Goal: Task Accomplishment & Management: Use online tool/utility

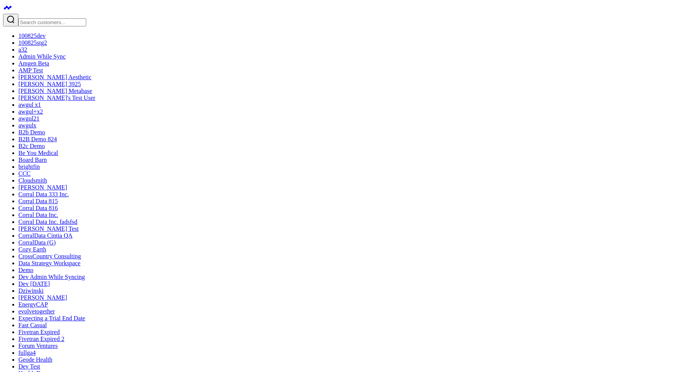
click at [52, 18] on input "Search customers input" at bounding box center [52, 22] width 68 height 8
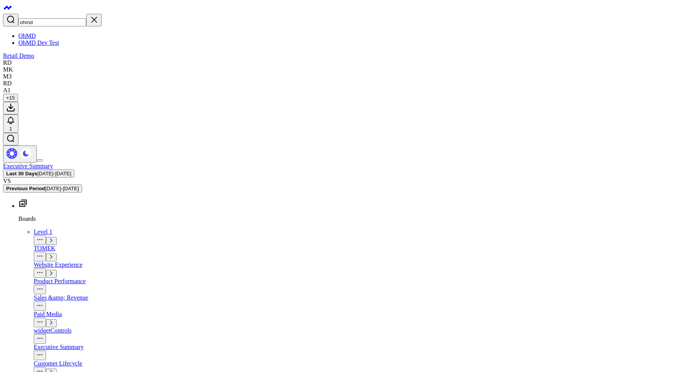
type input "ohmd"
click at [36, 33] on link "OhMD" at bounding box center [26, 36] width 17 height 7
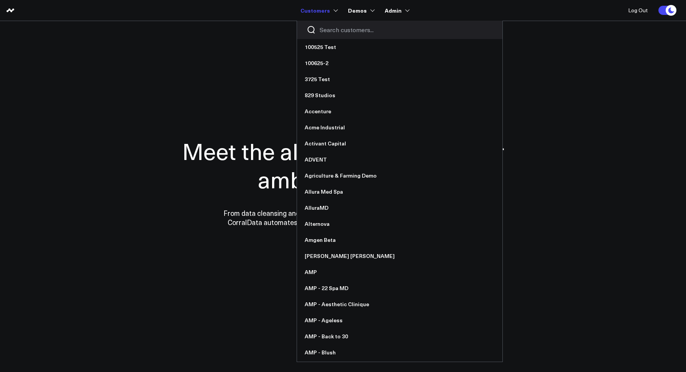
click at [332, 36] on div at bounding box center [399, 30] width 205 height 18
click at [331, 34] on div at bounding box center [399, 30] width 205 height 18
click at [331, 33] on input "Search customers input" at bounding box center [406, 30] width 173 height 8
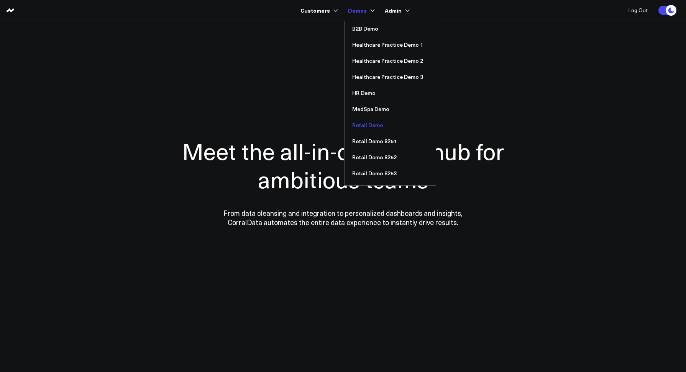
click at [359, 120] on link "Retail Demo" at bounding box center [389, 125] width 91 height 16
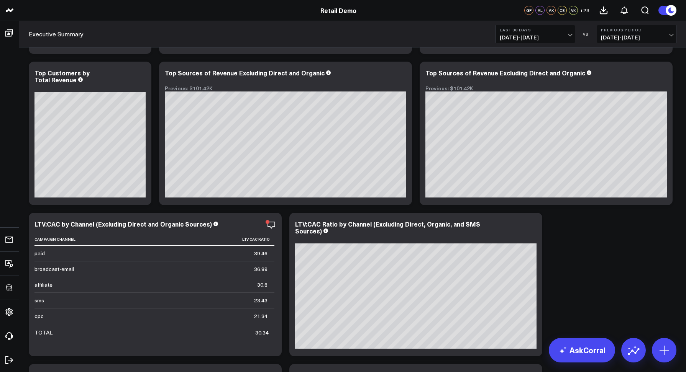
scroll to position [1123, 0]
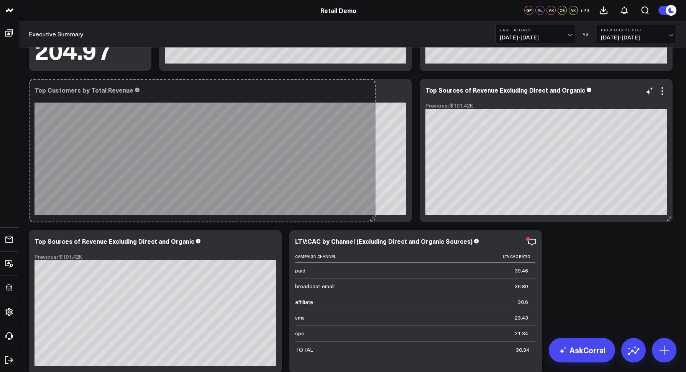
click at [370, 211] on div "Top Customers by Total Revenue So sorry. The query returned no results. Ask a D…" at bounding box center [220, 151] width 383 height 144
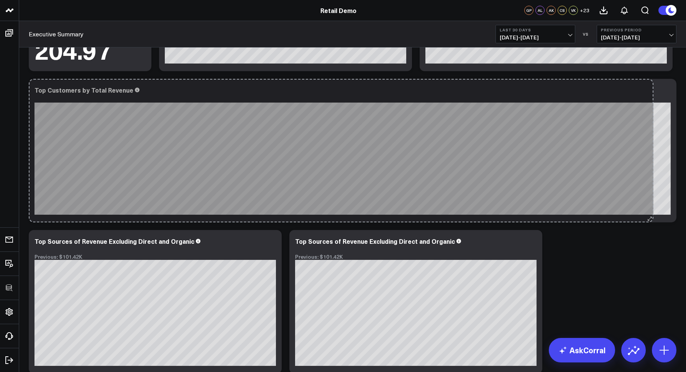
click at [648, 192] on div "Top Customers by Total Revenue So sorry. The query returned no results. Ask a D…" at bounding box center [353, 151] width 648 height 144
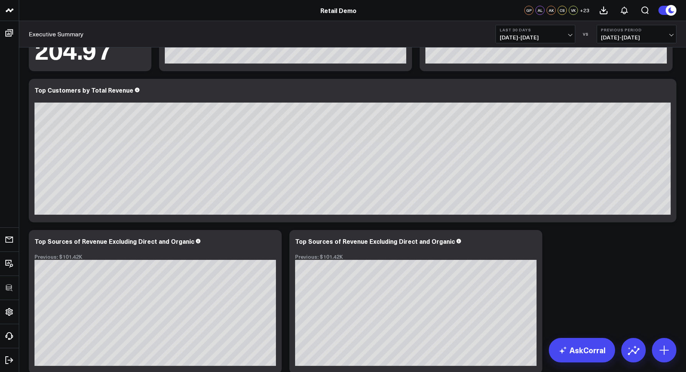
scroll to position [1208, 0]
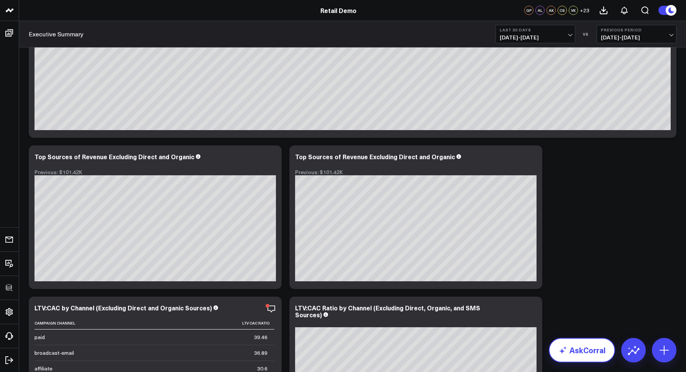
click at [586, 355] on link "AskCorral" at bounding box center [582, 350] width 66 height 25
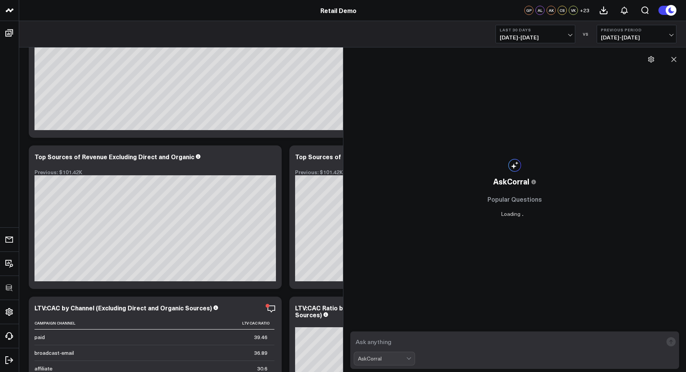
click at [411, 339] on textarea at bounding box center [508, 342] width 309 height 14
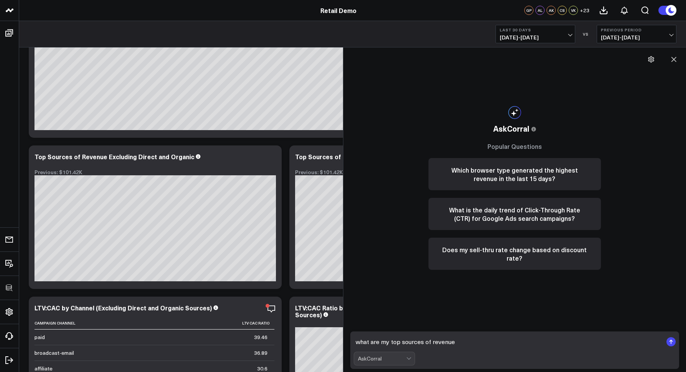
type textarea "what are my top sources of revenue?"
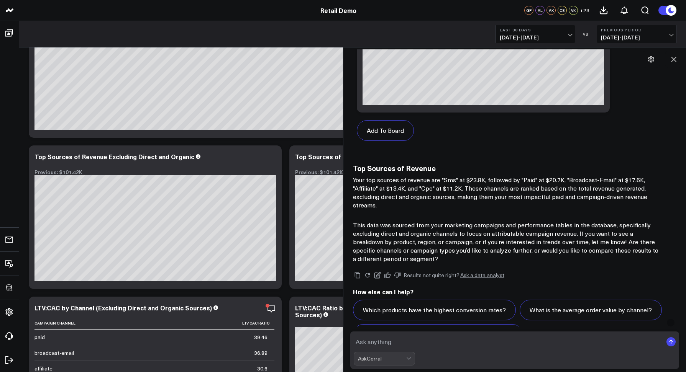
scroll to position [749, 0]
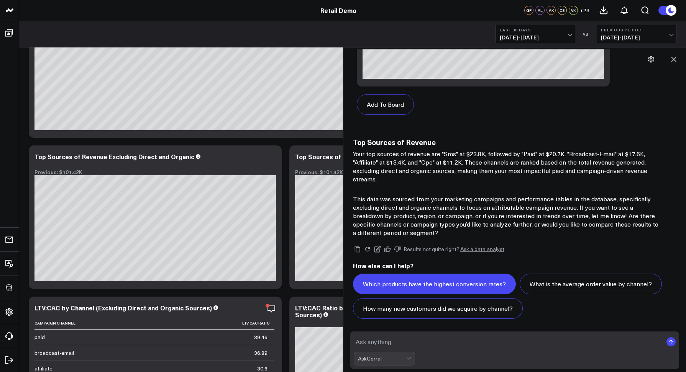
click at [387, 287] on button "Which products have the highest conversion rates?" at bounding box center [434, 284] width 163 height 21
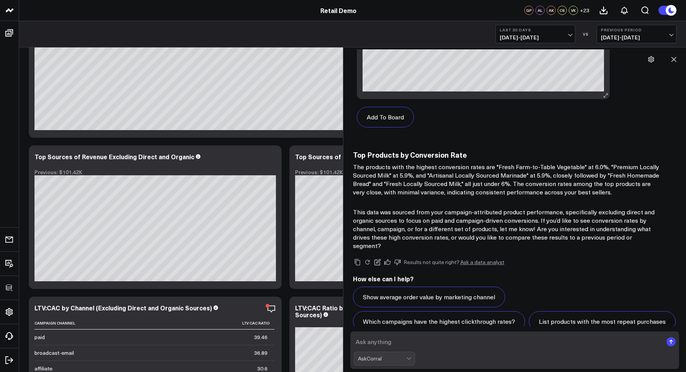
scroll to position [1689, 0]
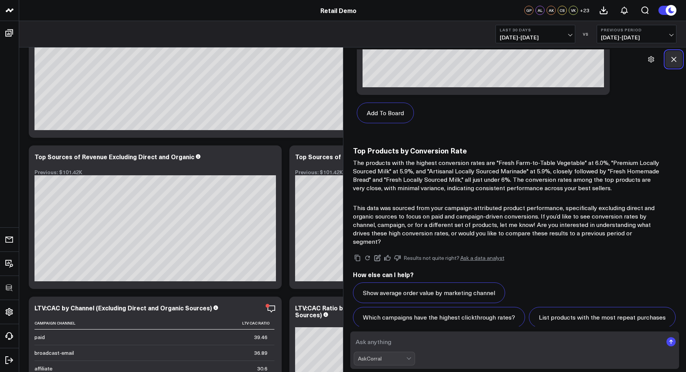
click at [672, 59] on icon at bounding box center [674, 60] width 8 height 8
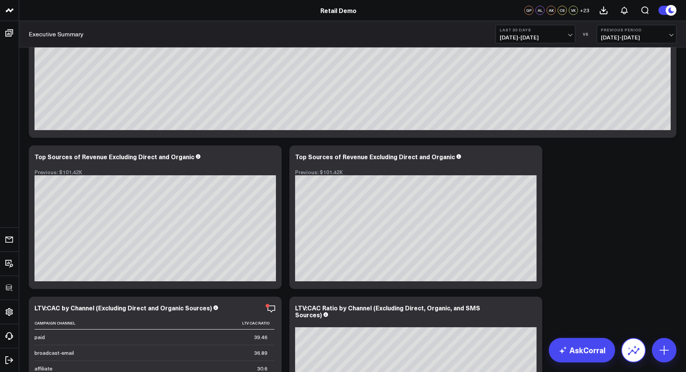
click at [632, 345] on icon at bounding box center [633, 350] width 12 height 12
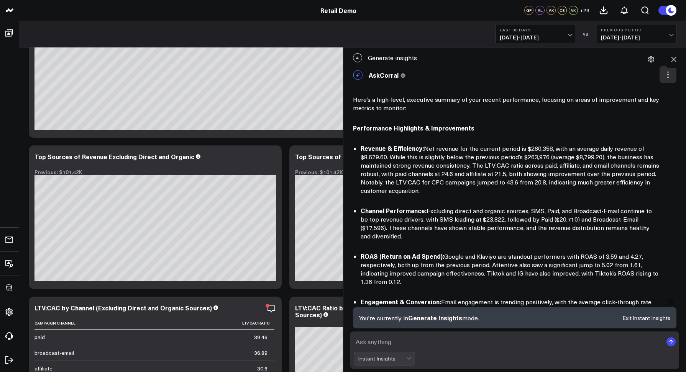
scroll to position [690, 0]
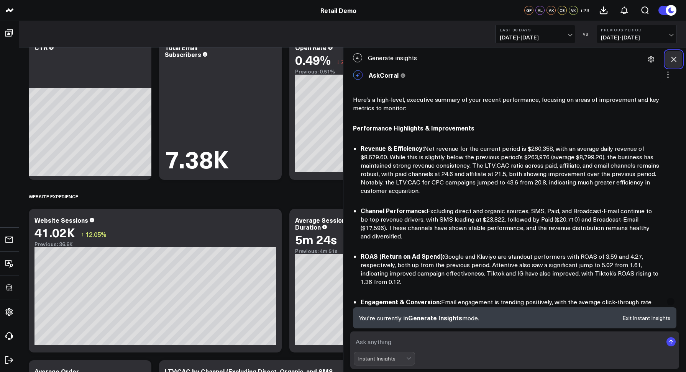
click at [671, 60] on icon at bounding box center [674, 60] width 8 height 8
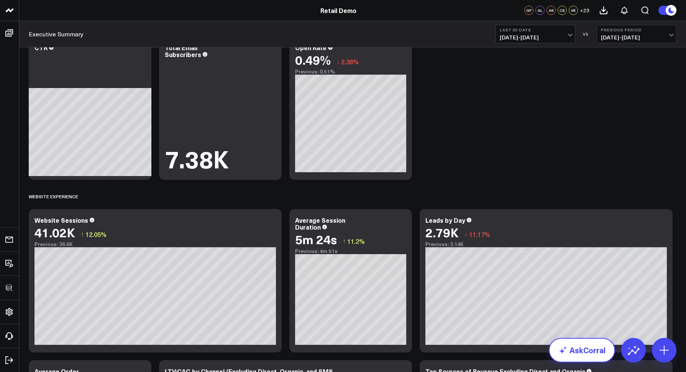
click at [588, 353] on link "AskCorral" at bounding box center [582, 350] width 66 height 25
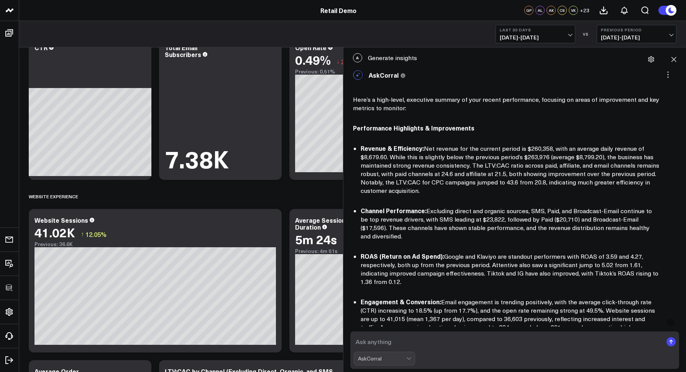
click at [372, 363] on div "AskCorral" at bounding box center [382, 358] width 48 height 13
click at [374, 322] on div "Modify Widget" at bounding box center [388, 323] width 54 height 8
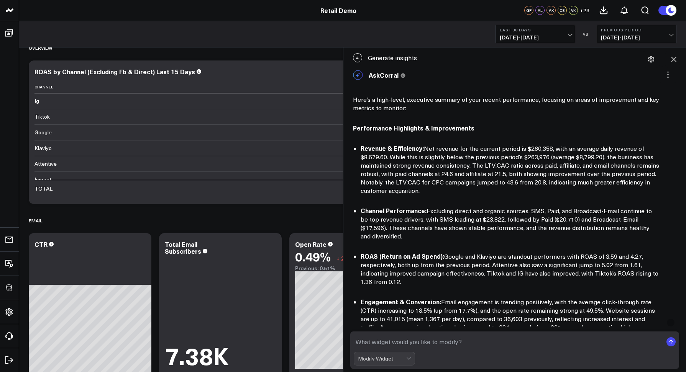
click at [364, 346] on textarea at bounding box center [508, 342] width 309 height 14
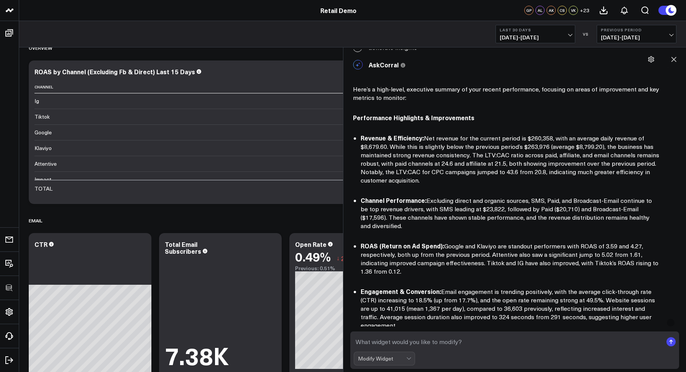
scroll to position [13, 0]
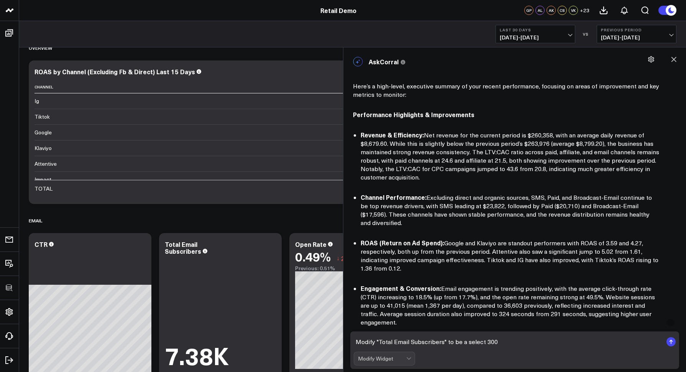
type textarea "Modify "Total Email Subscribers" to be a select 3000"
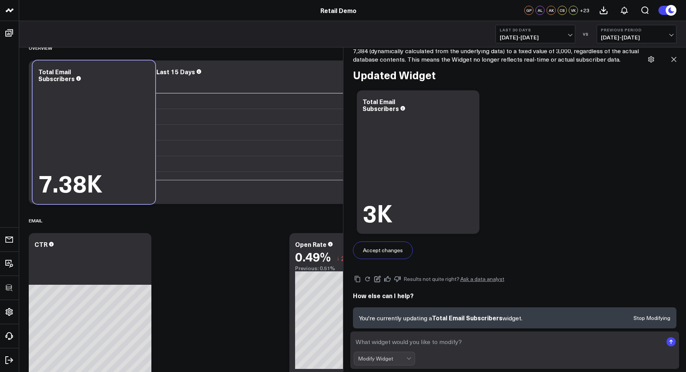
scroll to position [574, 0]
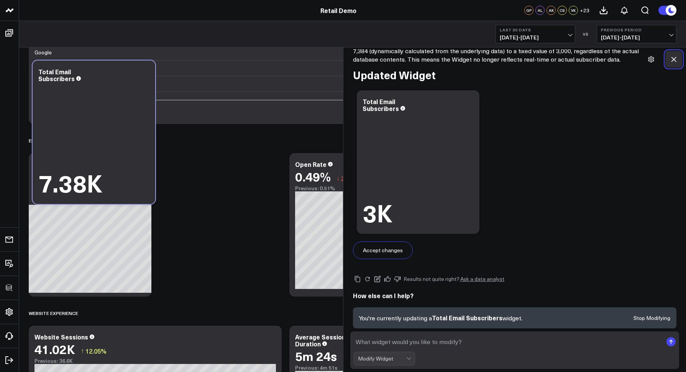
click at [674, 60] on icon at bounding box center [674, 60] width 8 height 8
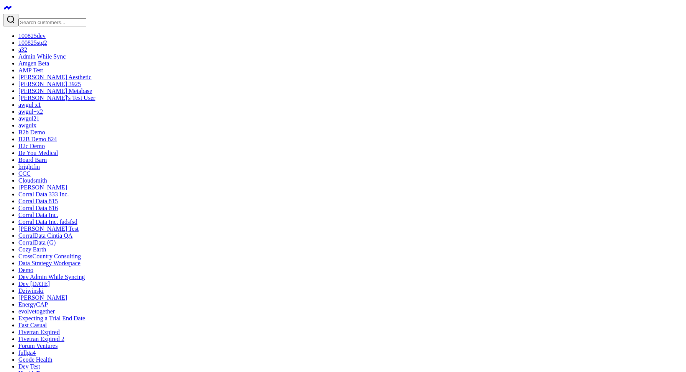
drag, startPoint x: 434, startPoint y: 78, endPoint x: 440, endPoint y: 81, distance: 6.2
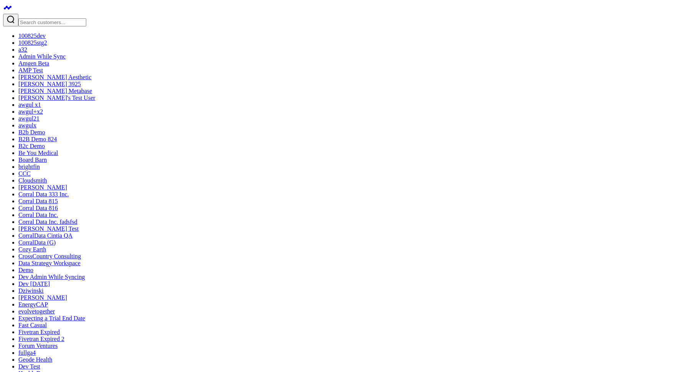
type input "heart"
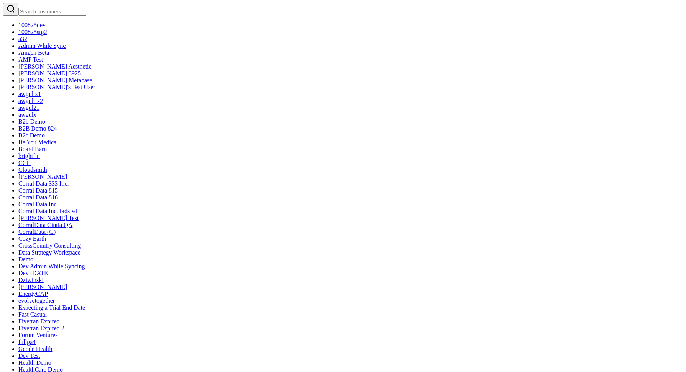
scroll to position [7, 0]
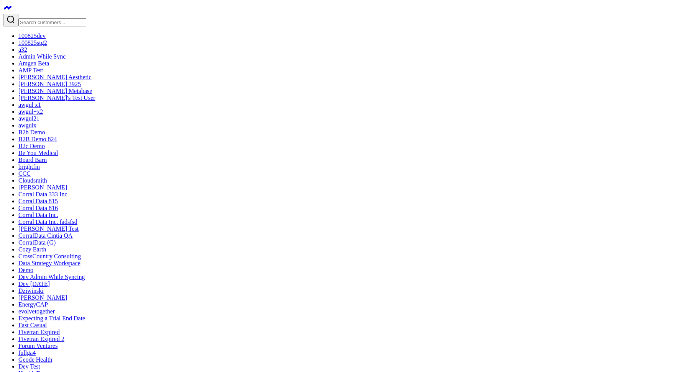
type textarea "w"
type textarea "show me autopilot reports in the last 60 days"
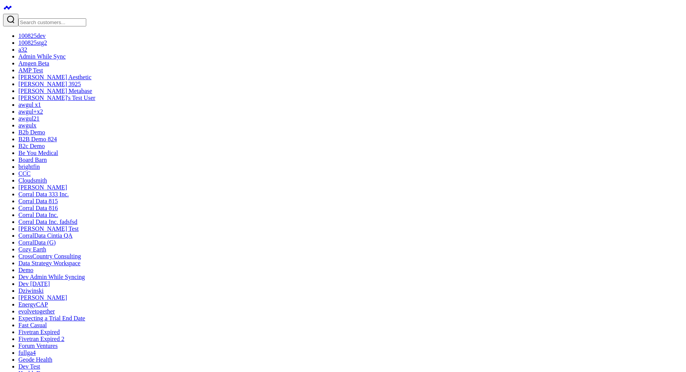
type textarea "HOw many autopilot reports did we geerate in the last 60 days?"
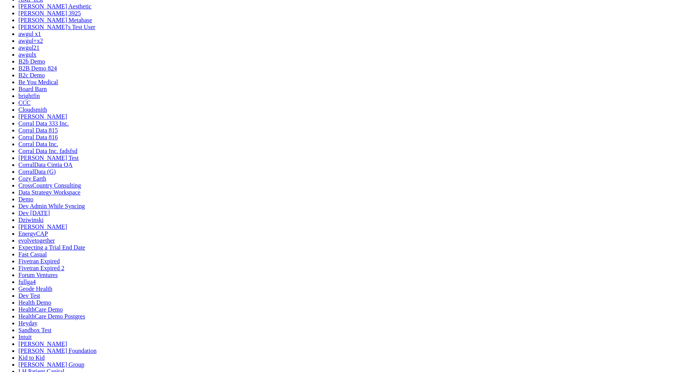
scroll to position [598, 0]
type textarea "can i see top keywords in inbound messages for the last 60 days?"
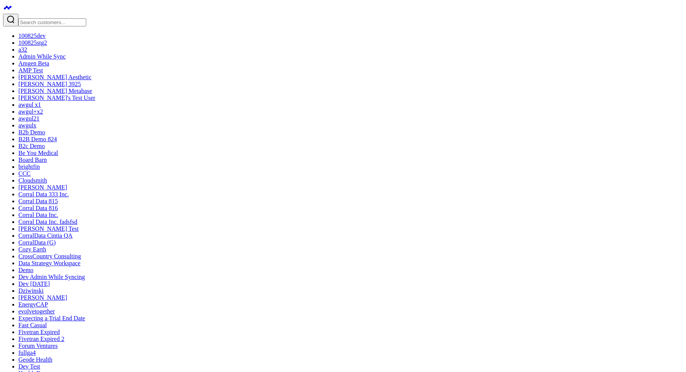
scroll to position [711, 0]
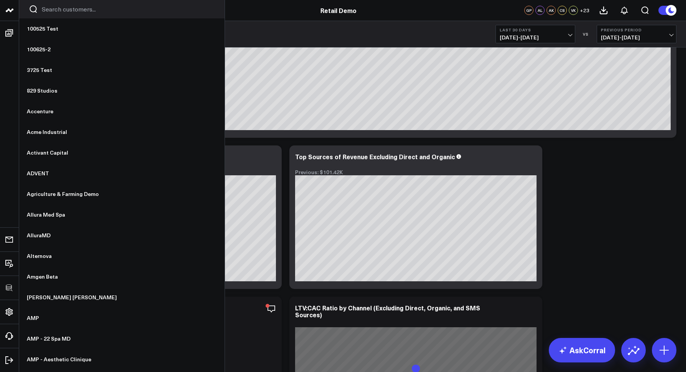
click at [59, 8] on input "Search customers input" at bounding box center [128, 9] width 173 height 8
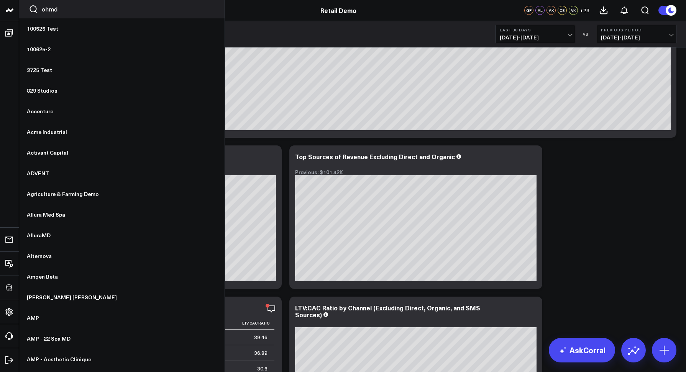
click at [59, 11] on input "ohmd" at bounding box center [128, 9] width 173 height 8
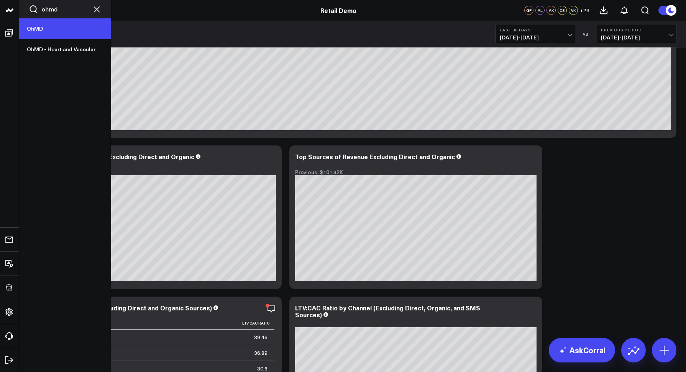
type input "ohmd"
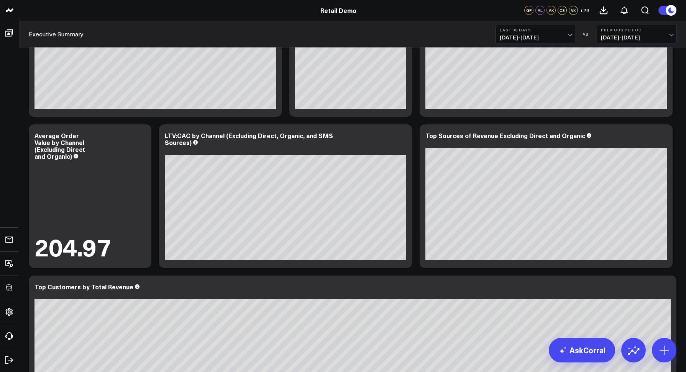
scroll to position [925, 0]
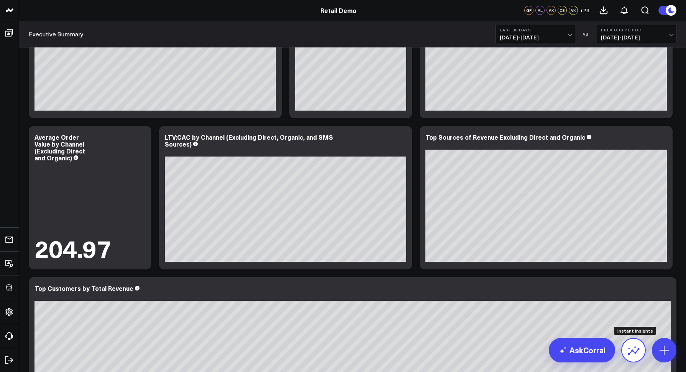
click at [629, 354] on icon at bounding box center [634, 351] width 12 height 7
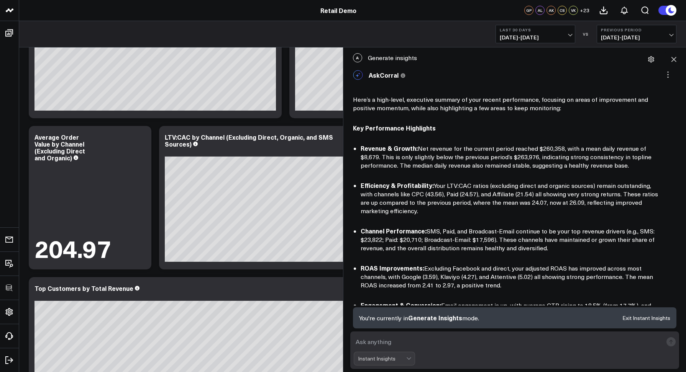
scroll to position [405, 0]
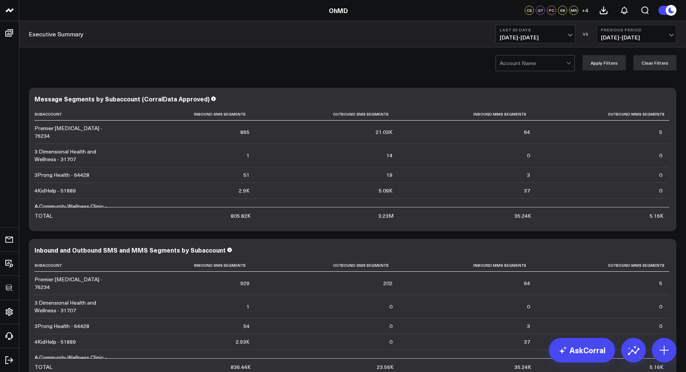
click at [515, 64] on div at bounding box center [533, 63] width 66 height 15
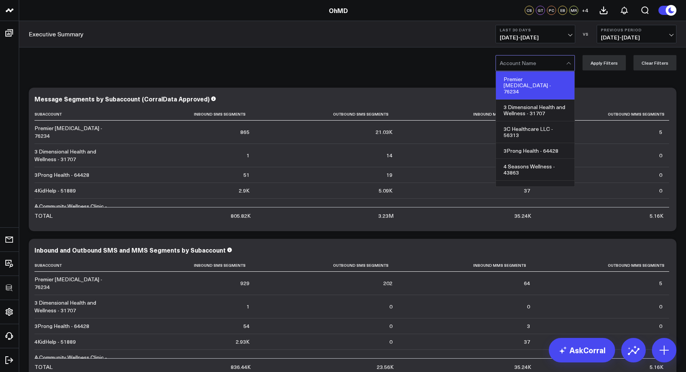
click at [515, 76] on div "Premier Podiatry - 76234" at bounding box center [535, 86] width 79 height 28
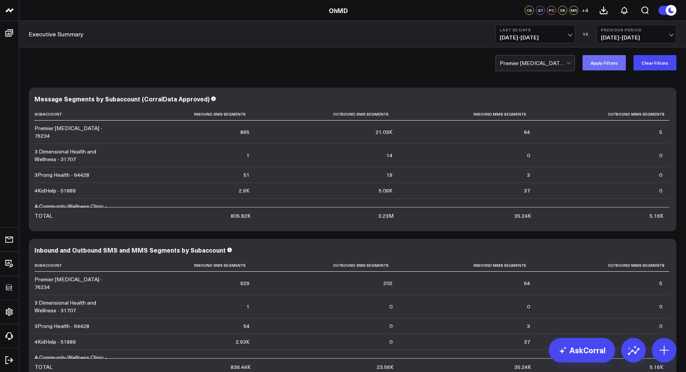
click at [622, 62] on button "Apply Filters" at bounding box center [603, 62] width 43 height 15
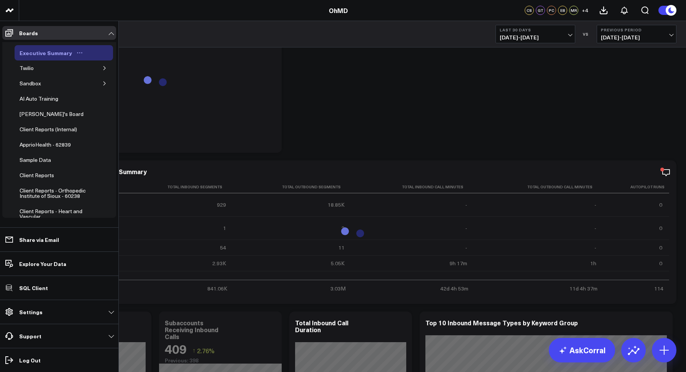
scroll to position [364, 0]
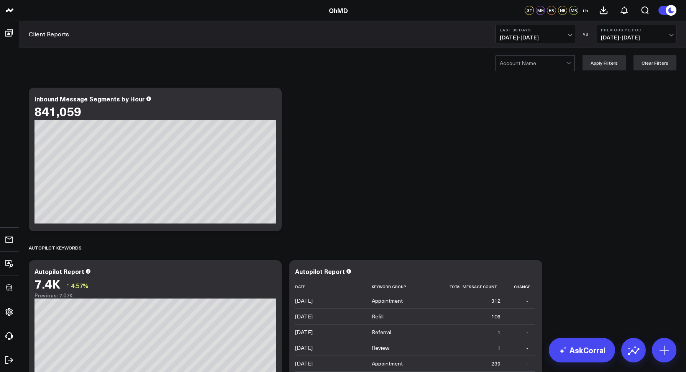
click at [525, 71] on div "Account Name" at bounding box center [534, 63] width 79 height 16
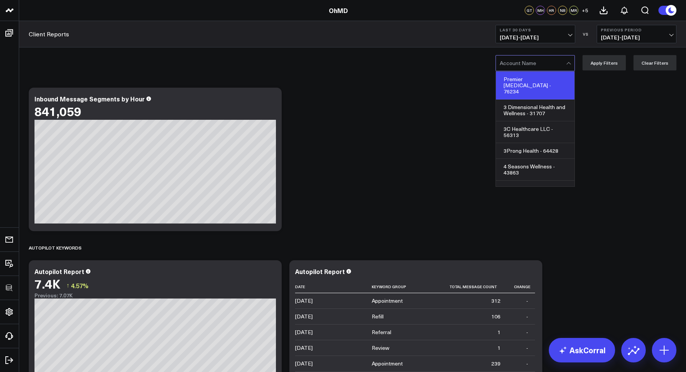
click at [513, 79] on div "Premier [MEDICAL_DATA] - 76234" at bounding box center [535, 86] width 79 height 28
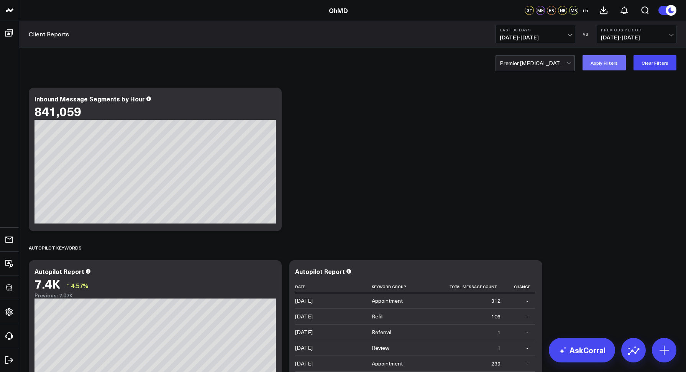
click at [597, 63] on button "Apply Filters" at bounding box center [603, 62] width 43 height 15
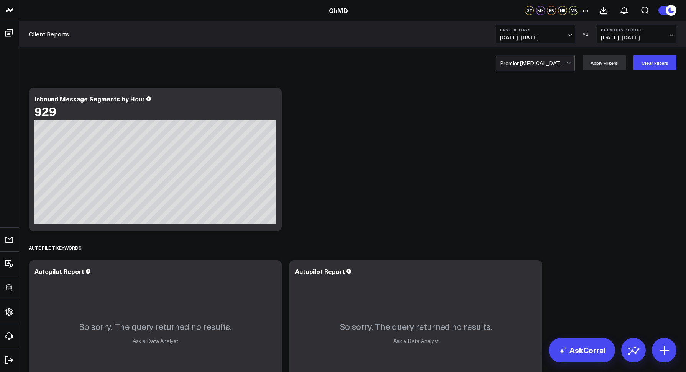
scroll to position [2, 0]
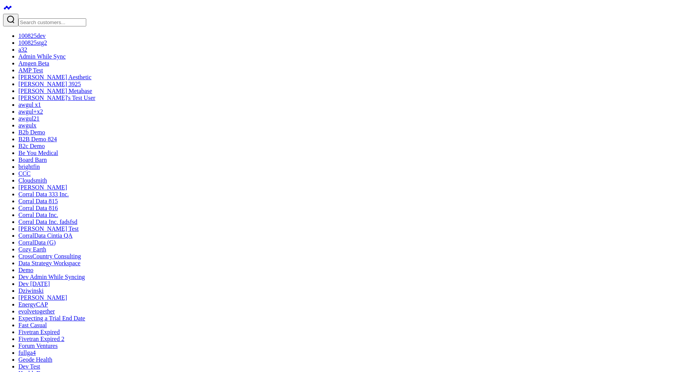
type textarea "what are my top sources of revenue year to date compared to year over year"
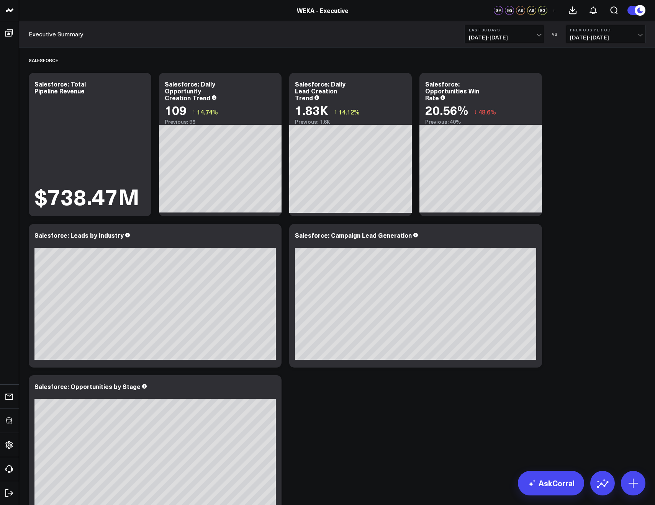
click at [487, 34] on span "[DATE] - [DATE]" at bounding box center [504, 37] width 71 height 6
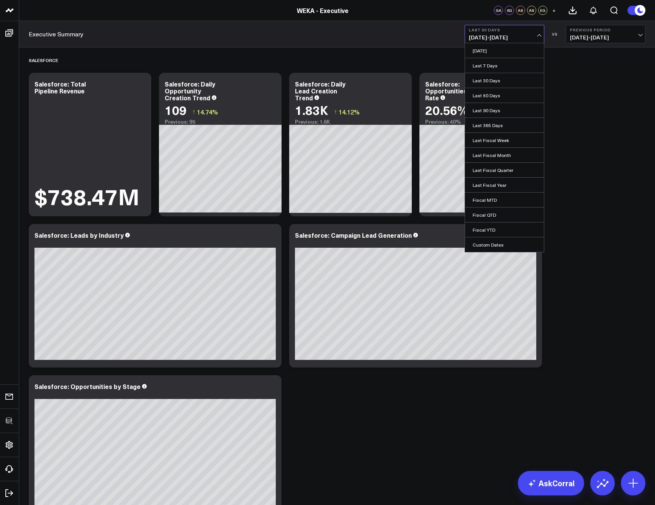
click at [484, 35] on span "09/08/25 - 10/07/25" at bounding box center [504, 37] width 71 height 6
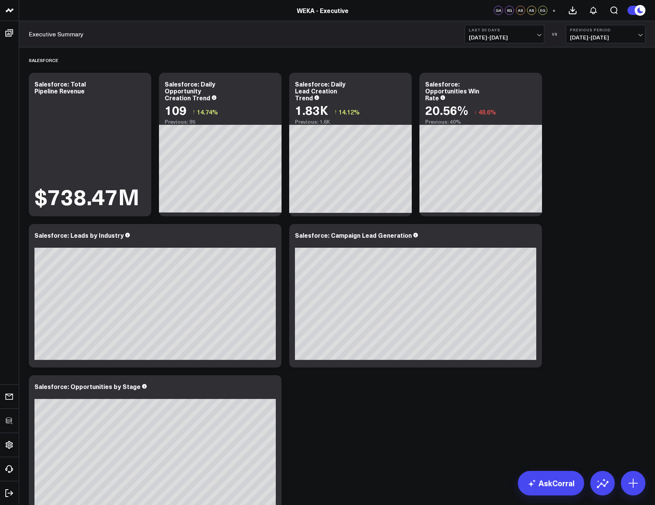
click at [484, 36] on span "09/08/25 - 10/07/25" at bounding box center [504, 37] width 71 height 6
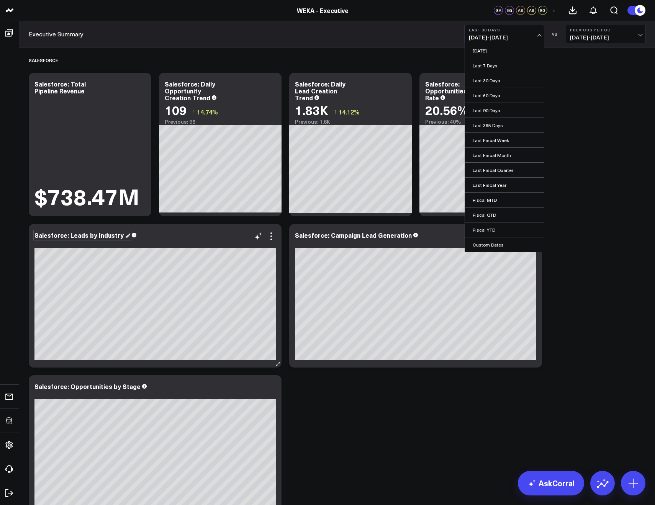
scroll to position [323, 0]
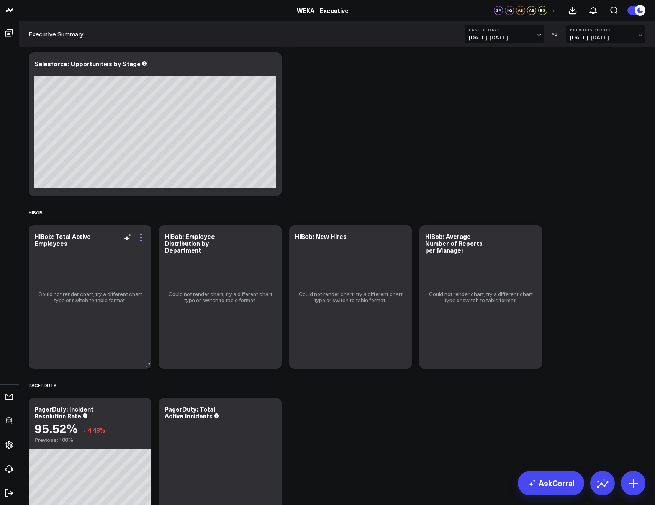
click at [143, 238] on icon at bounding box center [140, 237] width 9 height 9
click at [0, 0] on button "Edit Widget" at bounding box center [0, 0] width 0 height 0
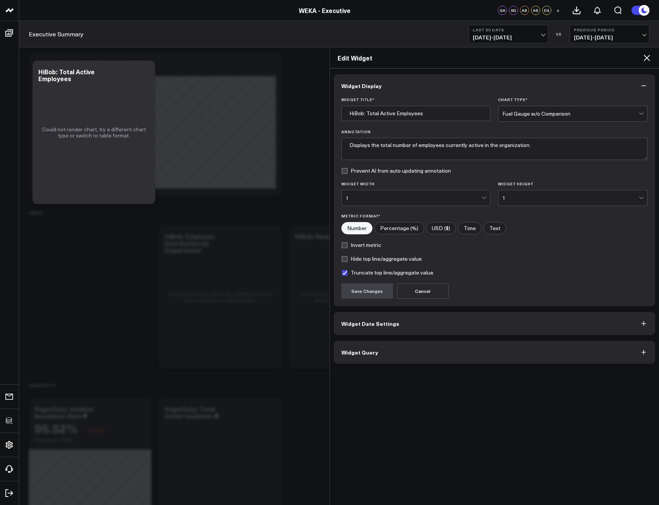
click at [381, 356] on button "Widget Query" at bounding box center [495, 352] width 322 height 23
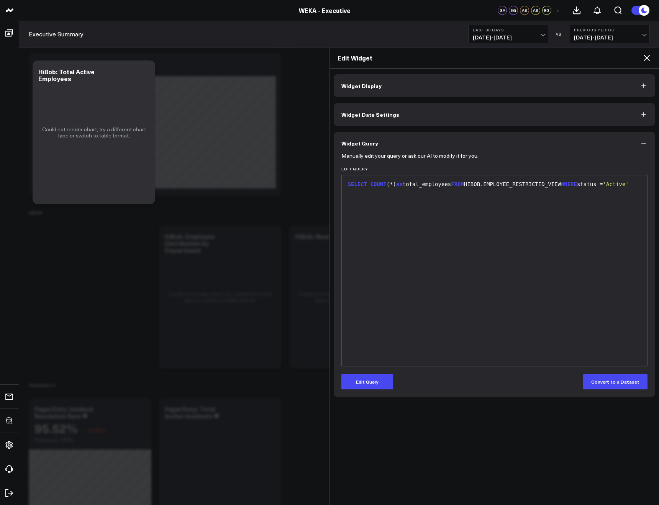
click at [384, 370] on form "Manually edit your query or ask our AI to modify it for you. Edit Query 9 1 › S…" at bounding box center [494, 272] width 307 height 235
click at [373, 382] on button "Edit Query" at bounding box center [367, 381] width 52 height 15
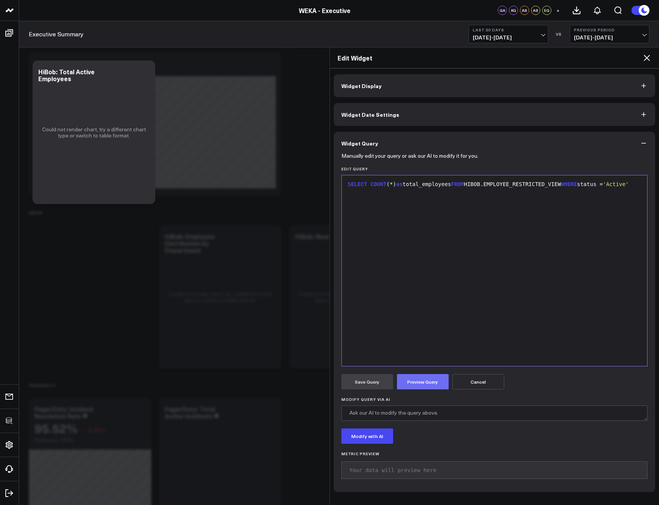
click at [418, 382] on button "Preview Query" at bounding box center [423, 381] width 52 height 15
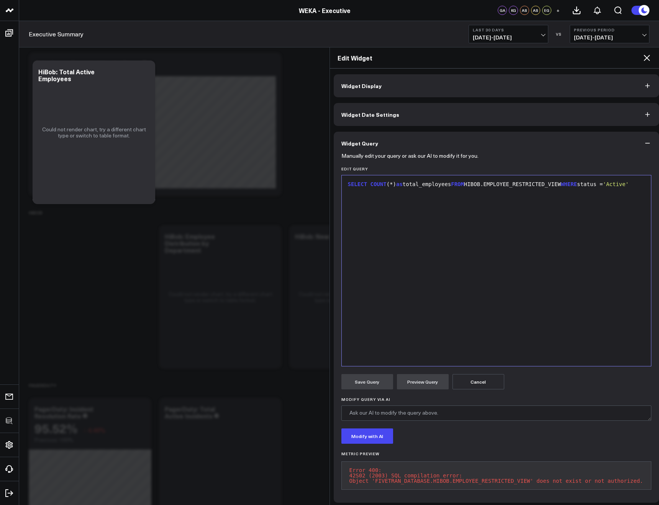
click at [642, 57] on icon at bounding box center [646, 57] width 9 height 9
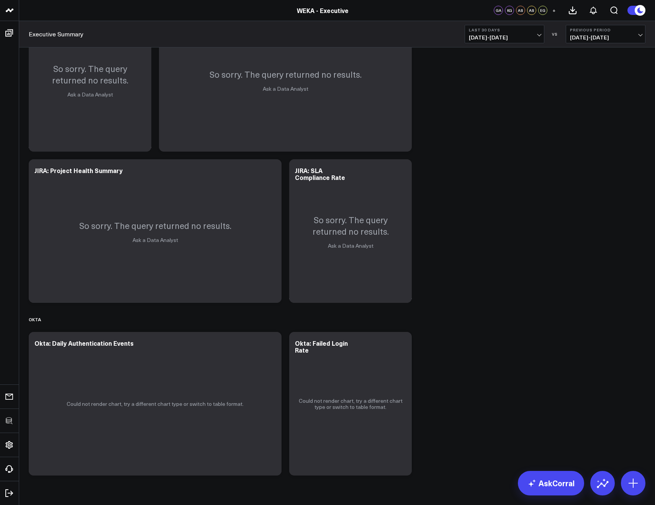
scroll to position [1382, 0]
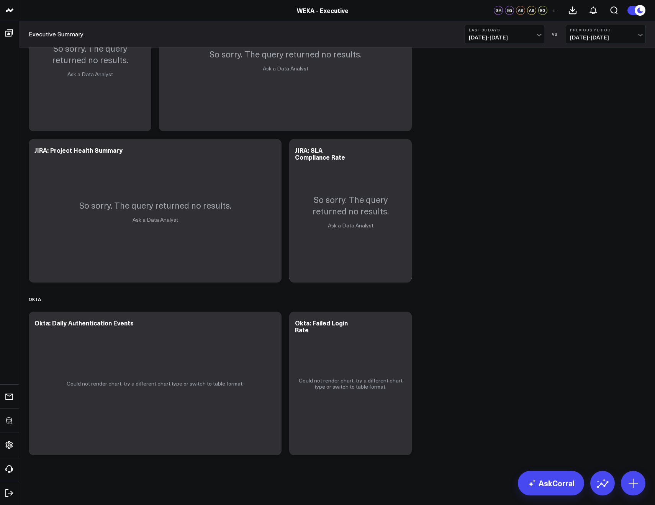
click at [476, 38] on span "09/08/25 - 10/07/25" at bounding box center [504, 37] width 71 height 6
click at [482, 107] on link "Last 90 Days" at bounding box center [504, 110] width 79 height 15
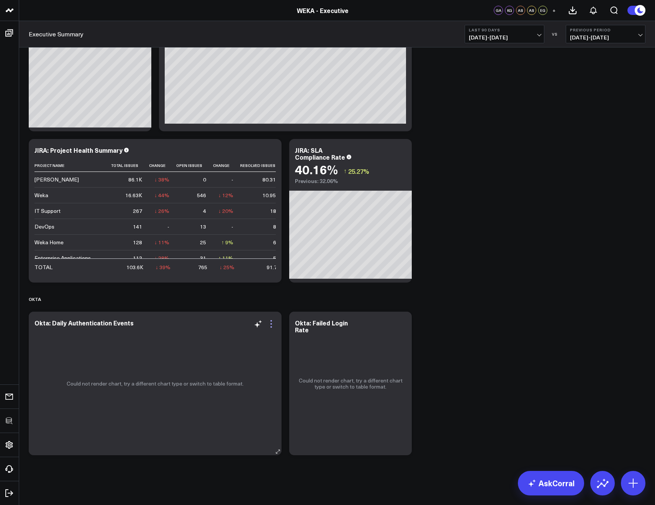
click at [273, 322] on icon at bounding box center [271, 324] width 9 height 9
click at [486, 41] on button "Last 90 Days 07/10/25 - 10/07/25" at bounding box center [505, 34] width 80 height 18
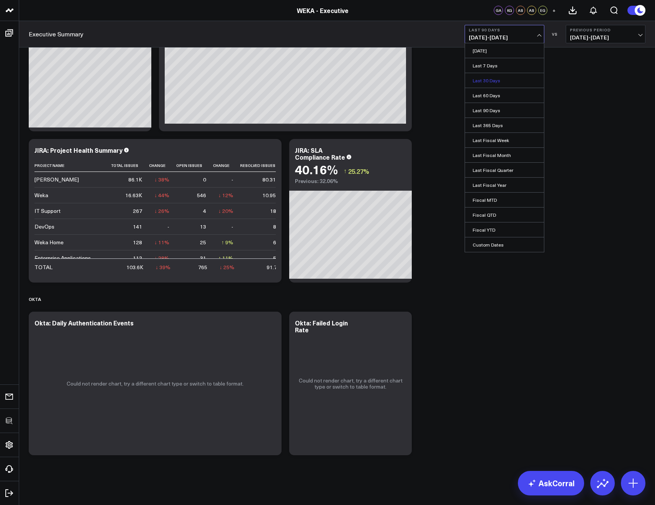
click at [487, 76] on link "Last 30 Days" at bounding box center [504, 80] width 79 height 15
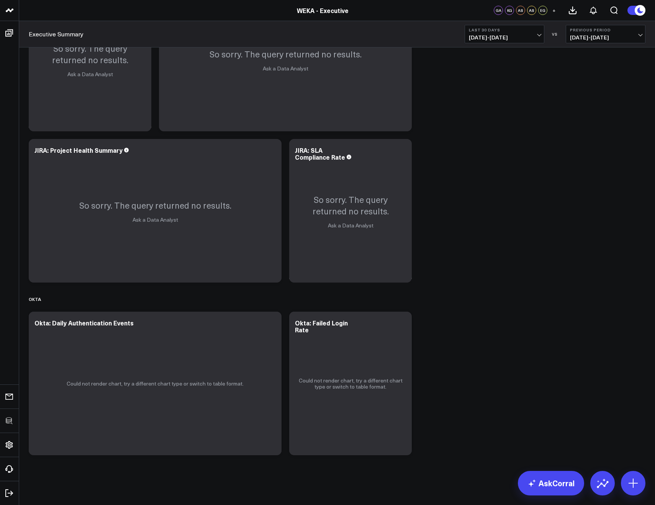
click at [476, 44] on div "Executive Summary Last 30 Days 09/08/25 - 10/07/25 VS Previous Period 08/09/25 …" at bounding box center [337, 34] width 636 height 26
click at [479, 39] on span "09/08/25 - 10/07/25" at bounding box center [504, 37] width 71 height 6
click at [484, 106] on link "Last 90 Days" at bounding box center [504, 110] width 79 height 15
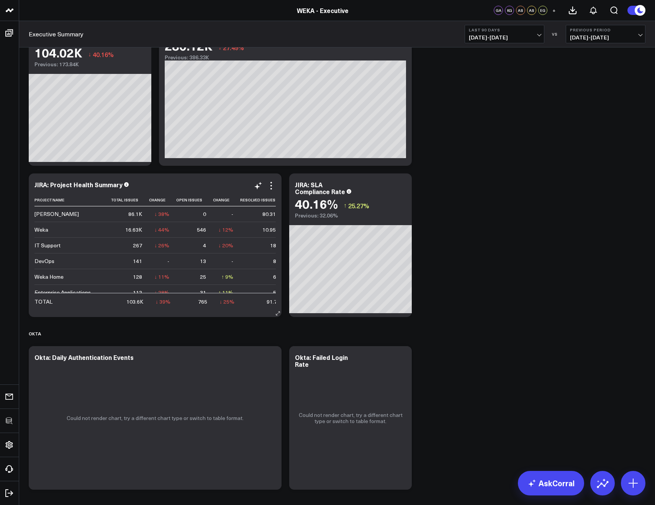
scroll to position [1382, 0]
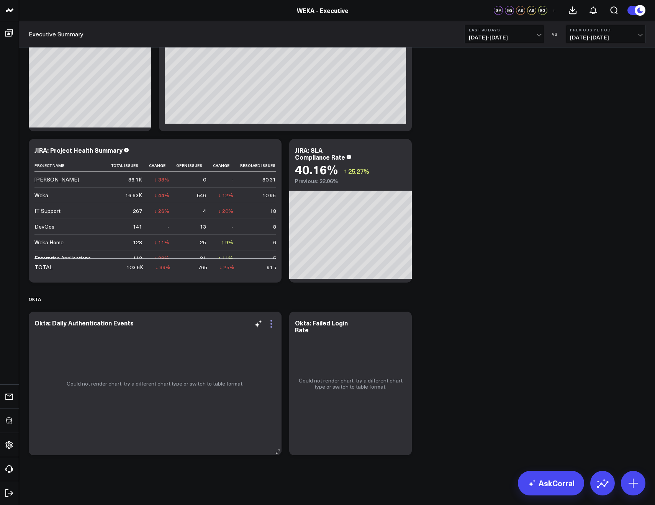
click at [273, 324] on icon at bounding box center [271, 324] width 9 height 9
click at [273, 323] on icon at bounding box center [271, 324] width 9 height 9
click at [270, 324] on icon at bounding box center [271, 324] width 9 height 9
click at [270, 322] on icon at bounding box center [271, 324] width 9 height 9
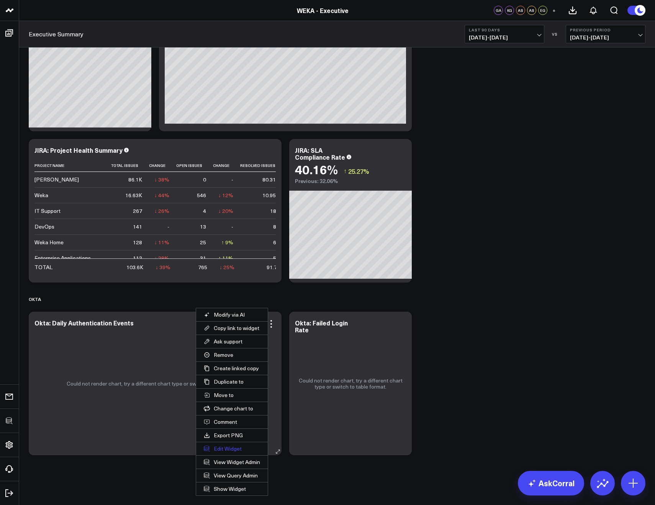
click at [221, 449] on button "Edit Widget" at bounding box center [232, 449] width 72 height 13
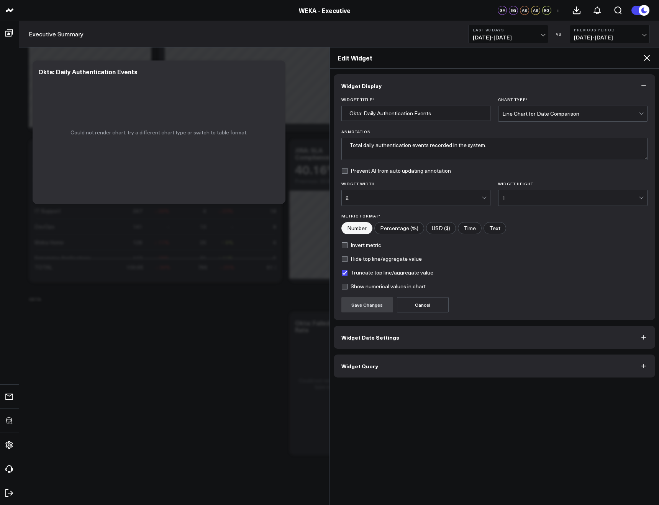
click at [346, 366] on span "Widget Query" at bounding box center [359, 366] width 37 height 6
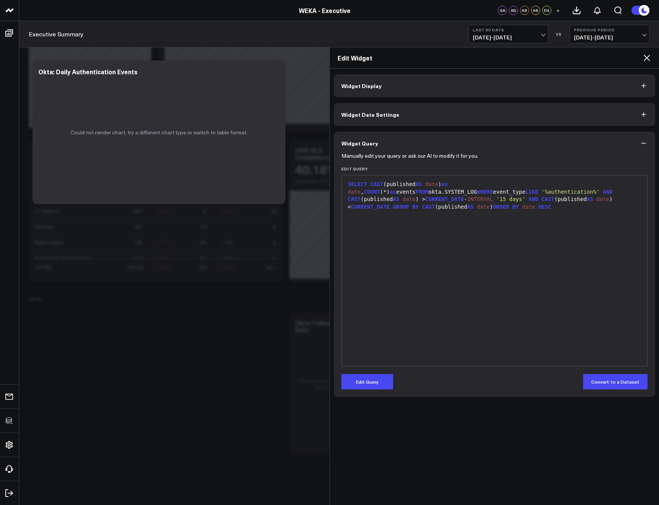
click at [349, 394] on div "Manually edit your query or ask our AI to modify it for you. Edit Query 9 1 › S…" at bounding box center [495, 276] width 322 height 243
click at [349, 389] on button "Edit Query" at bounding box center [367, 381] width 52 height 15
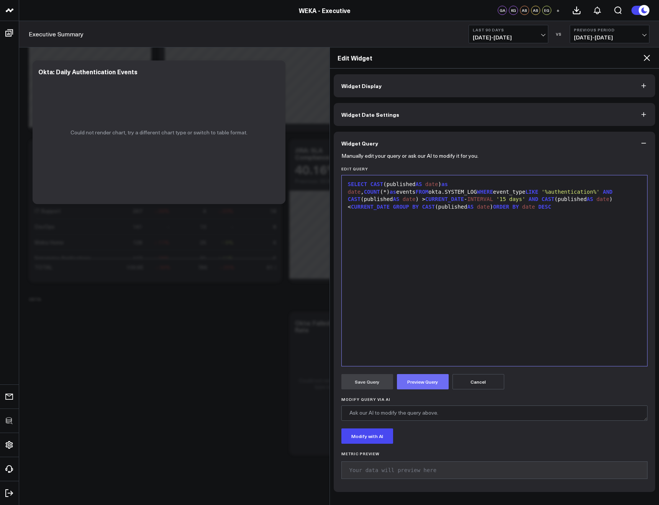
click at [406, 388] on button "Preview Query" at bounding box center [423, 381] width 52 height 15
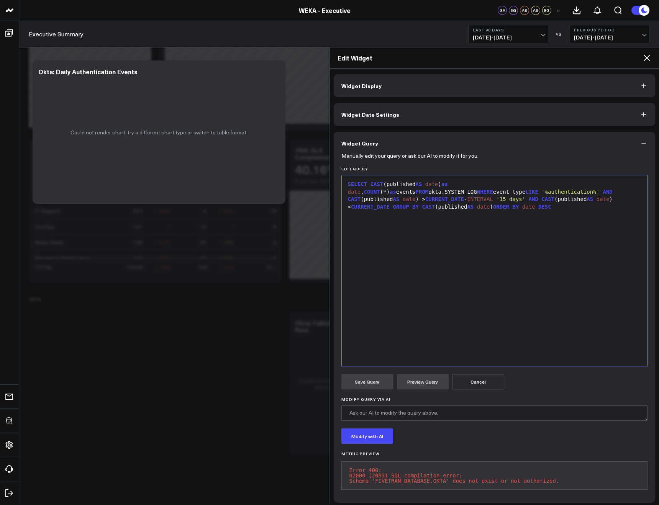
click at [645, 56] on icon at bounding box center [647, 58] width 6 height 6
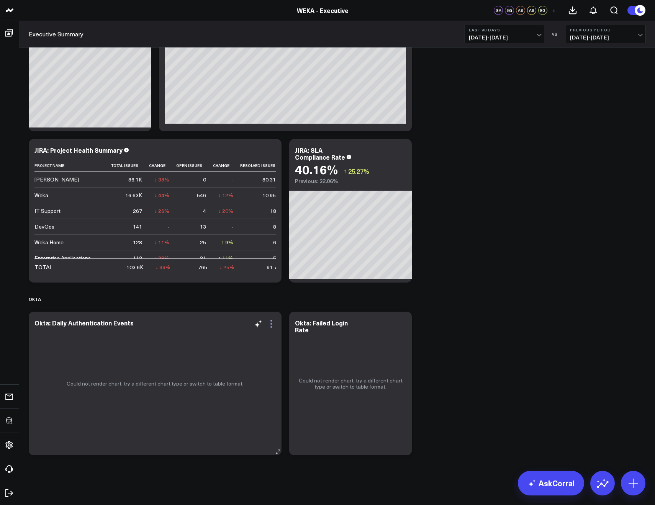
click at [271, 324] on icon at bounding box center [271, 324] width 2 height 2
click at [268, 323] on icon at bounding box center [271, 324] width 9 height 9
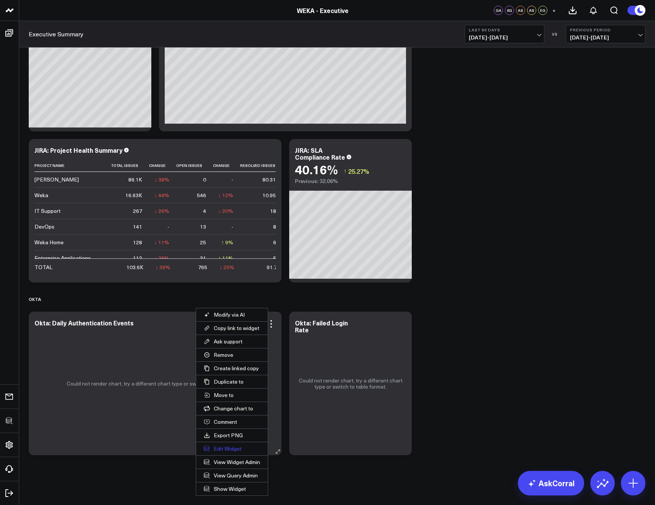
click at [229, 449] on button "Edit Widget" at bounding box center [232, 449] width 72 height 13
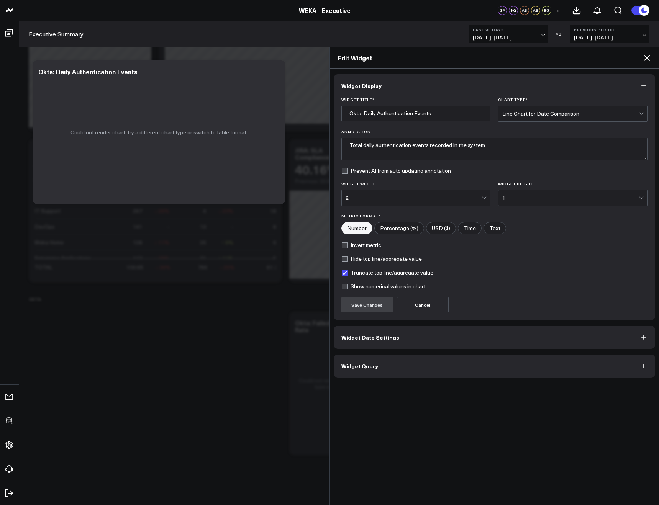
click at [370, 368] on span "Widget Query" at bounding box center [359, 366] width 37 height 6
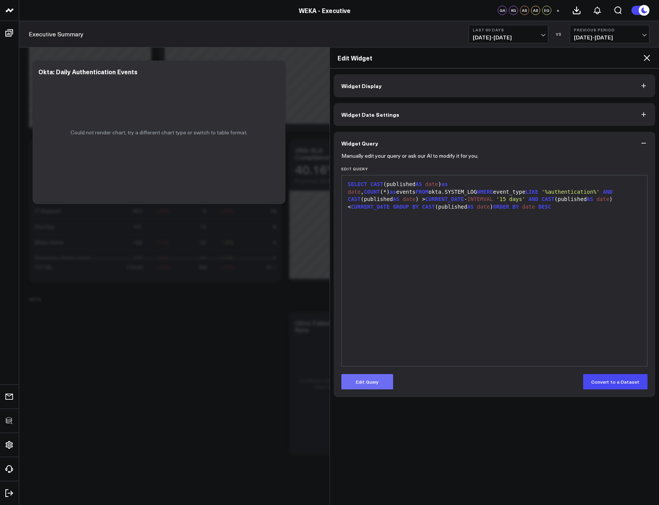
click at [369, 380] on button "Edit Query" at bounding box center [367, 381] width 52 height 15
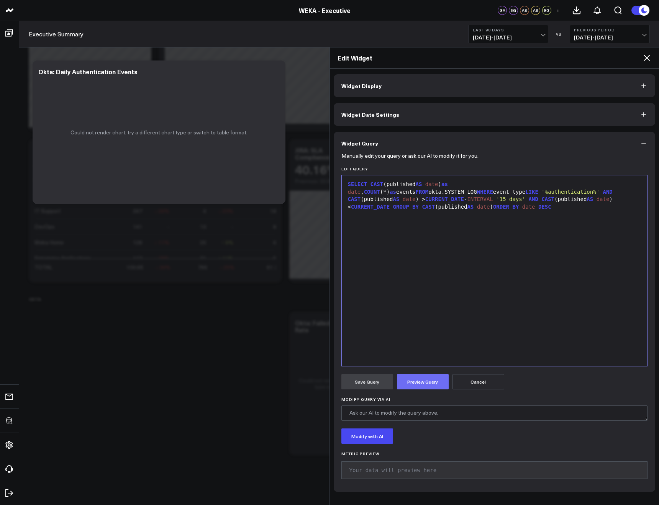
click at [410, 385] on button "Preview Query" at bounding box center [423, 381] width 52 height 15
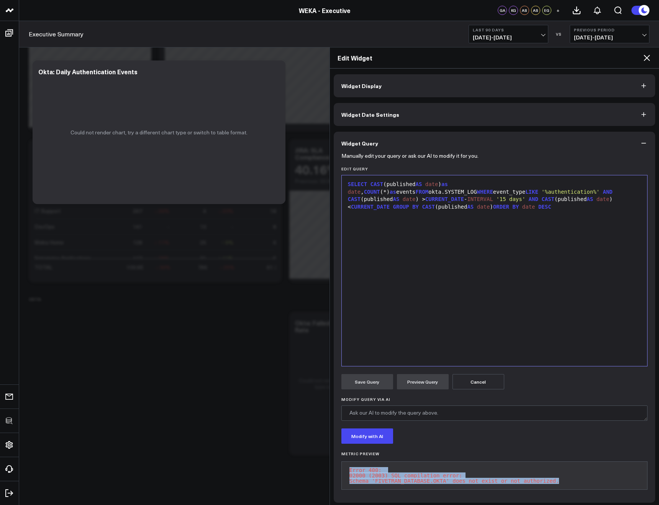
drag, startPoint x: 560, startPoint y: 479, endPoint x: 347, endPoint y: 472, distance: 213.5
click at [347, 472] on pre "Error 400: 02000 (2003) SQL compilation error: Schema 'FIVETRAN_DATABASE.OKTA' …" at bounding box center [494, 476] width 307 height 28
copy pre "Error 400: 02000 (2003) SQL compilation error: Schema 'FIVETRAN_DATABASE.OKTA' …"
click at [645, 60] on icon at bounding box center [647, 58] width 6 height 6
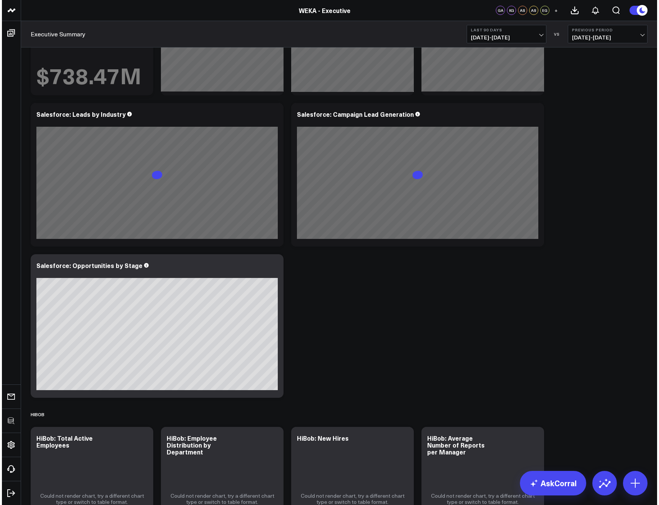
scroll to position [311, 0]
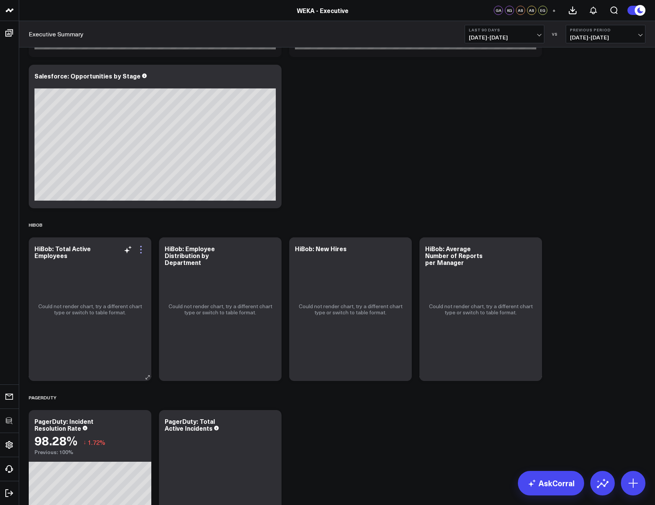
click at [142, 248] on icon at bounding box center [140, 249] width 9 height 9
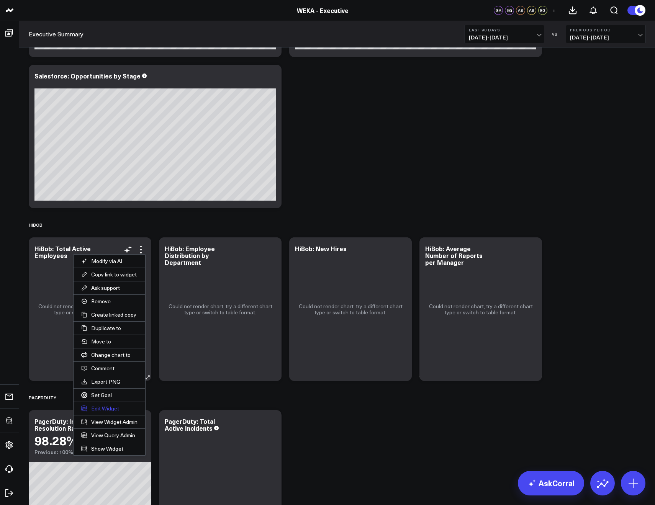
click at [97, 408] on button "Edit Widget" at bounding box center [110, 408] width 72 height 13
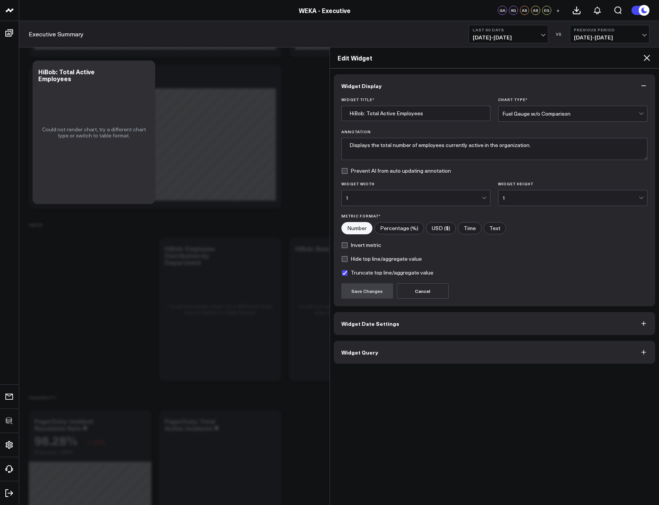
click at [355, 350] on span "Widget Query" at bounding box center [359, 352] width 37 height 6
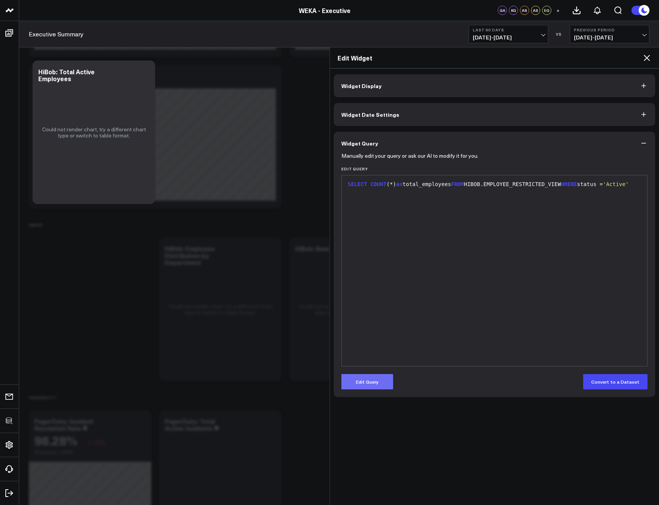
click at [373, 386] on button "Edit Query" at bounding box center [367, 381] width 52 height 15
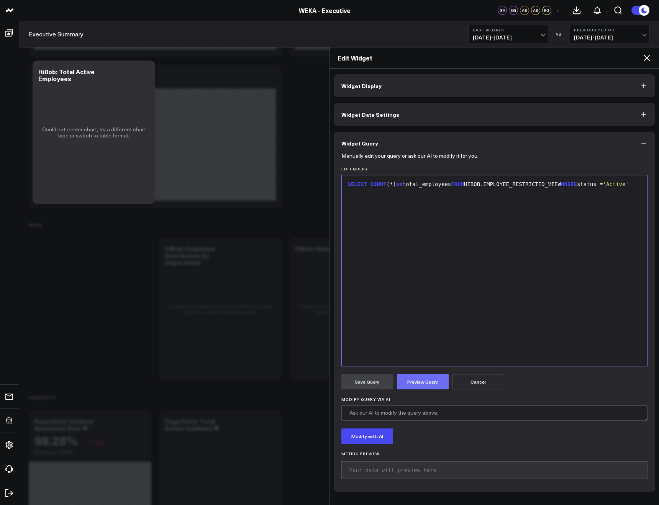
click at [431, 384] on button "Preview Query" at bounding box center [423, 381] width 52 height 15
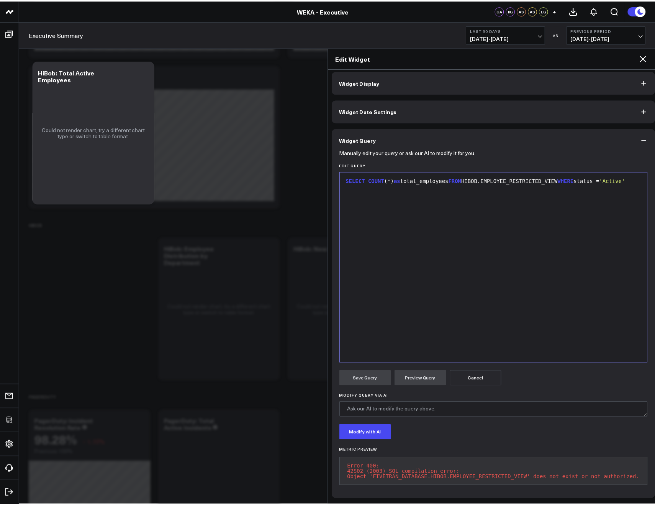
scroll to position [7, 0]
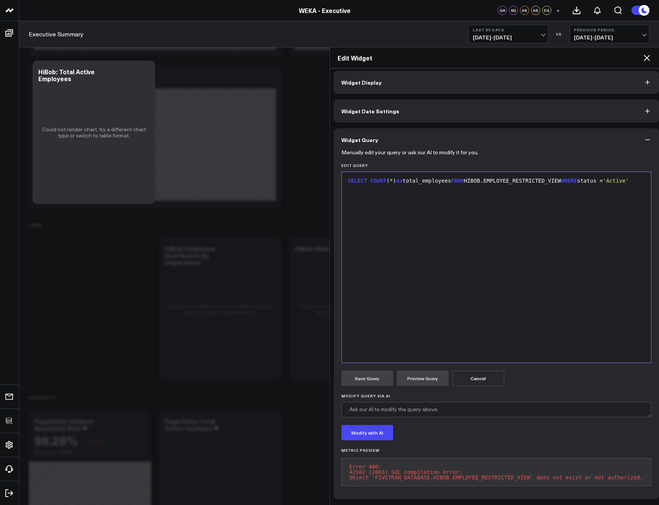
click at [468, 473] on pre "Error 400: 42S02 (2003) SQL compilation error: Object 'FIVETRAN_DATABASE.HIBOB.…" at bounding box center [496, 472] width 310 height 28
click at [533, 467] on pre "Error 400: 42S02 (2003) SQL compilation error: Object 'FIVETRAN_DATABASE.HIBOB.…" at bounding box center [496, 472] width 310 height 28
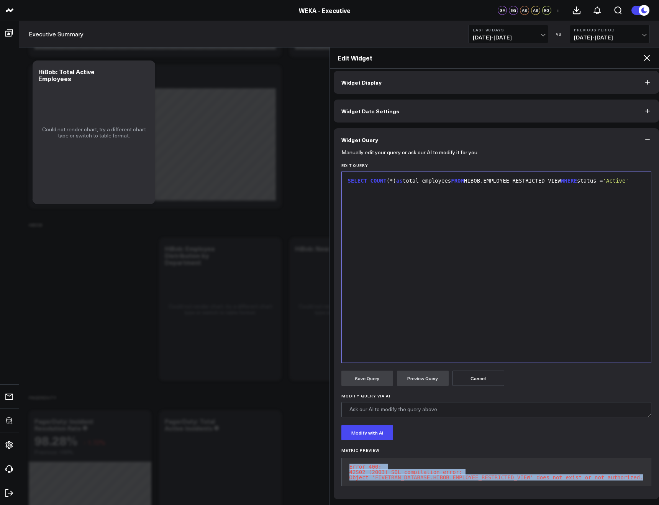
drag, startPoint x: 648, startPoint y: 474, endPoint x: 338, endPoint y: 459, distance: 310.7
click at [338, 459] on div "Manually edit your query or ask our AI to modify it for you. Edit Query 9 1 › S…" at bounding box center [496, 325] width 325 height 348
copy pre "Error 400: 42S02 (2003) SQL compilation error: Object 'FIVETRAN_DATABASE.HIBOB.…"
click at [646, 61] on icon at bounding box center [646, 57] width 9 height 9
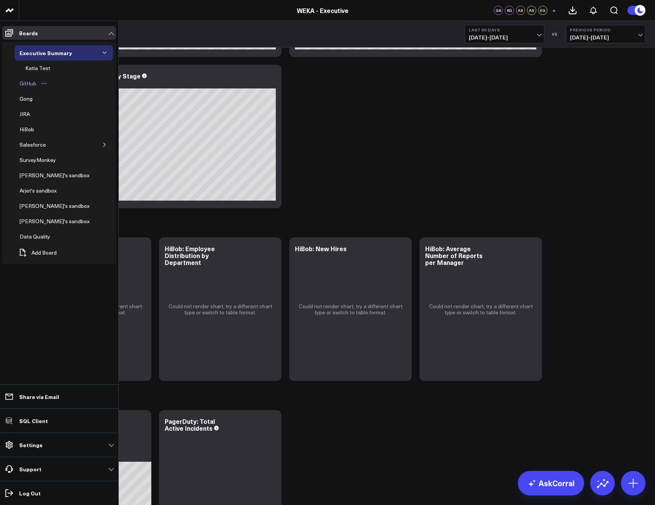
click at [29, 82] on div "GitHub" at bounding box center [28, 83] width 21 height 9
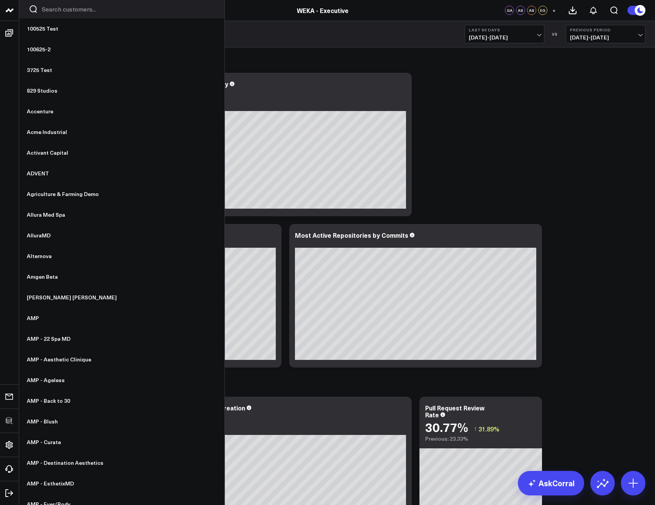
click at [14, 15] on link at bounding box center [9, 10] width 19 height 21
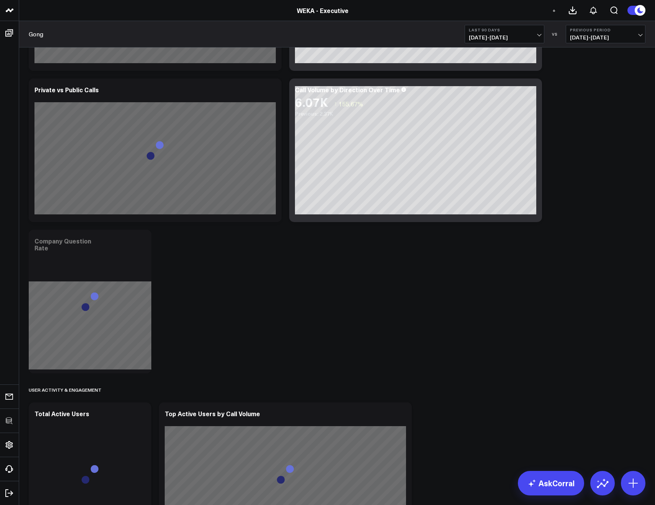
scroll to position [303, 0]
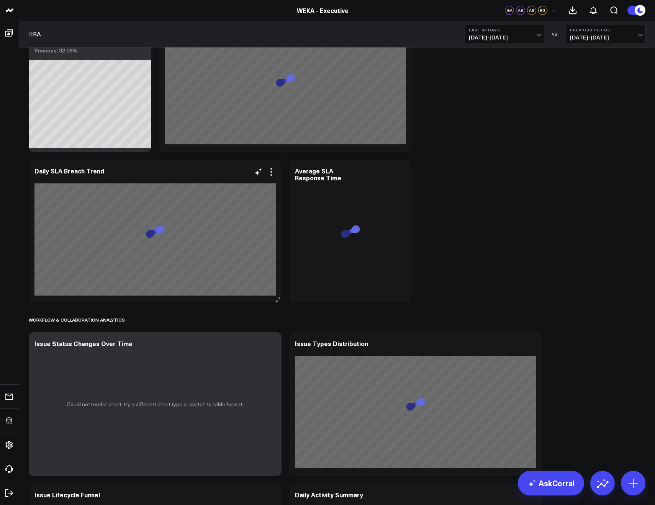
scroll to position [1193, 0]
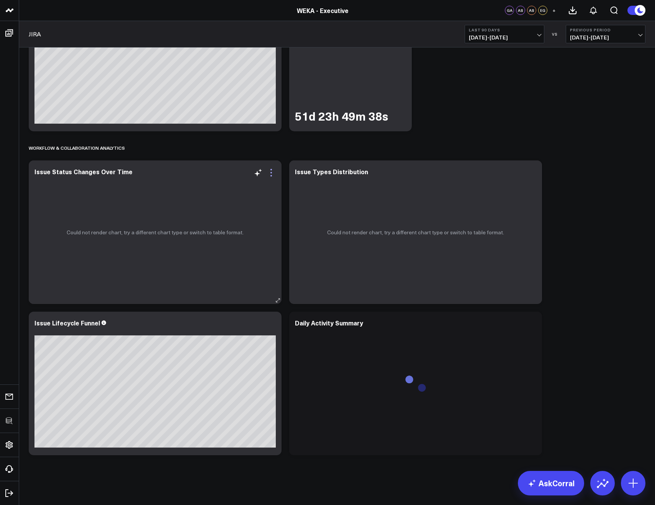
click at [272, 171] on icon at bounding box center [271, 172] width 9 height 9
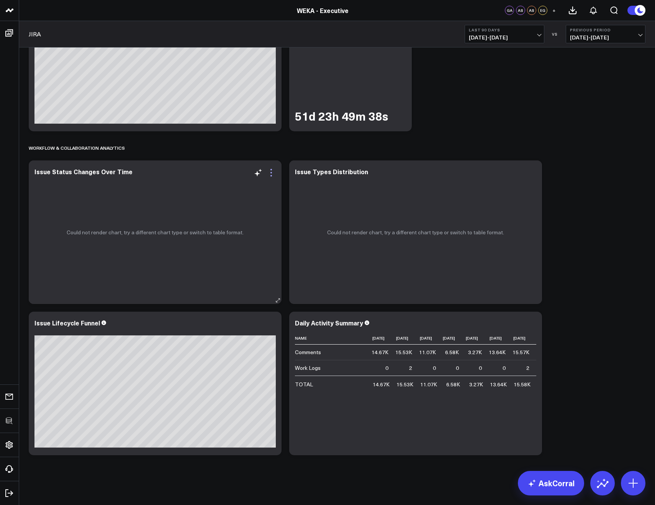
click at [271, 176] on icon at bounding box center [271, 176] width 2 height 2
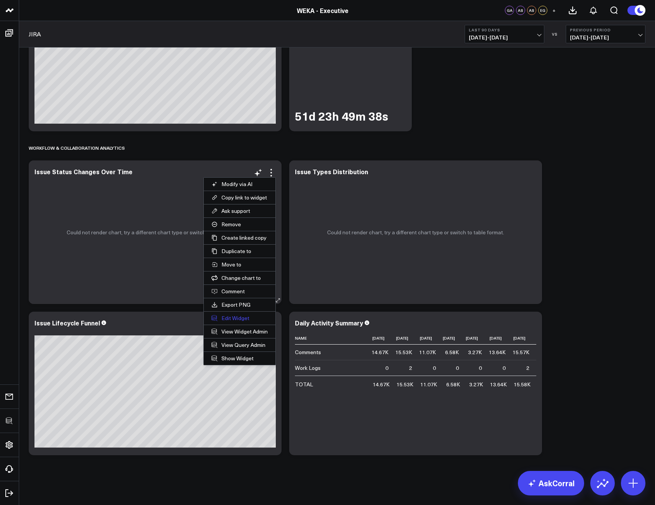
click at [238, 315] on button "Edit Widget" at bounding box center [240, 318] width 72 height 13
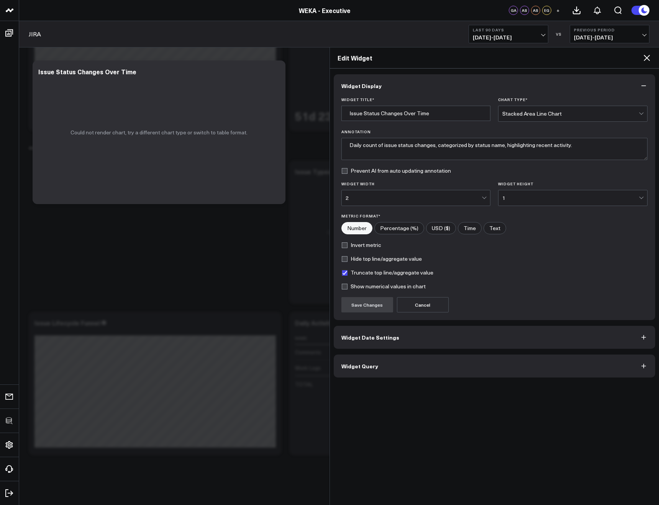
click at [354, 357] on button "Widget Query" at bounding box center [495, 366] width 322 height 23
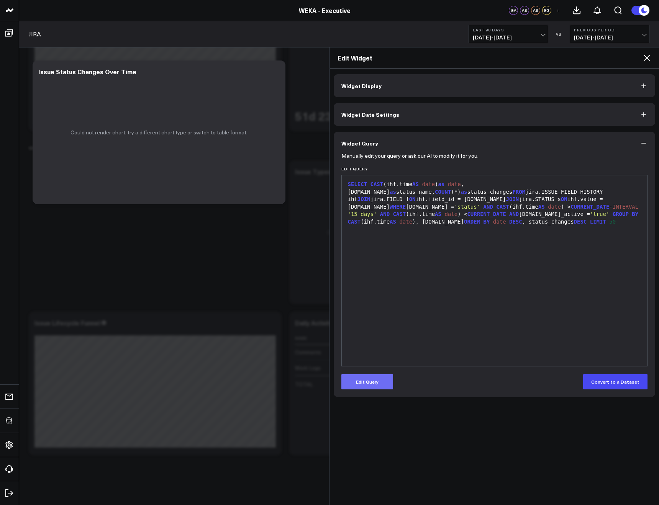
click at [356, 376] on button "Edit Query" at bounding box center [367, 381] width 52 height 15
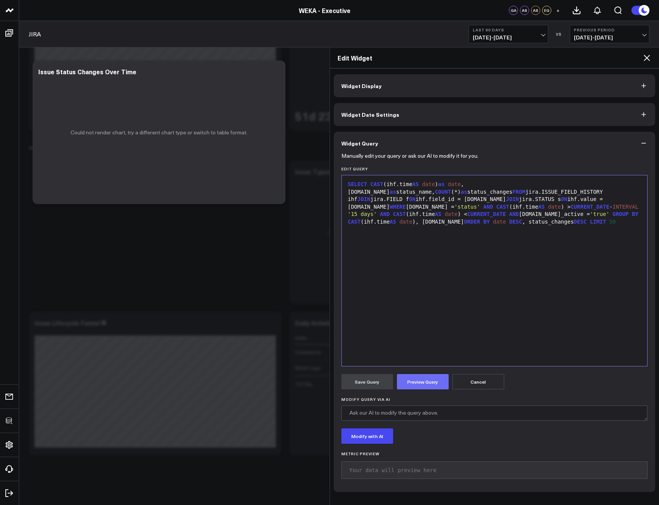
click at [412, 383] on button "Preview Query" at bounding box center [423, 381] width 52 height 15
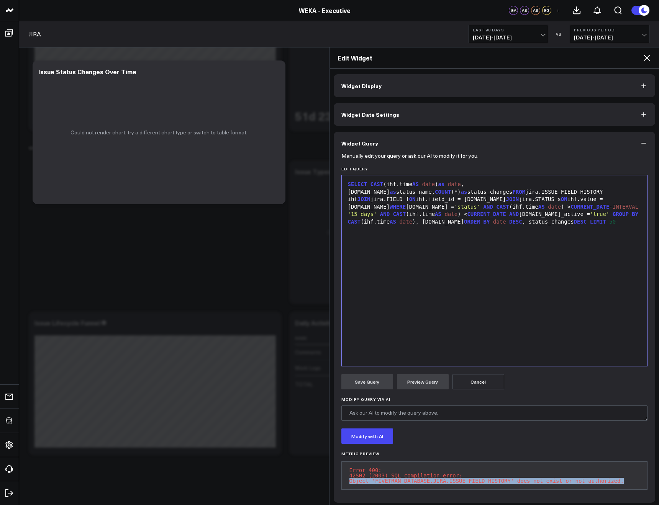
drag, startPoint x: 625, startPoint y: 483, endPoint x: 348, endPoint y: 482, distance: 277.0
click at [348, 482] on pre "Error 400: 42S02 (2003) SQL compilation error: Object 'FIVETRAN_DATABASE.JIRA.I…" at bounding box center [494, 476] width 307 height 28
copy pre "Object 'FIVETRAN_DATABASE.JIRA.ISSUE_FIELD_HISTORY' does not exist or not autho…"
click at [650, 56] on icon at bounding box center [646, 57] width 9 height 9
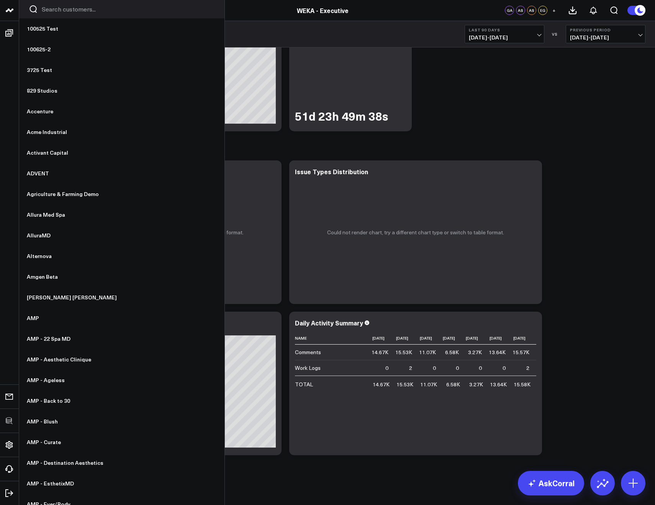
click at [15, 12] on link at bounding box center [9, 10] width 19 height 21
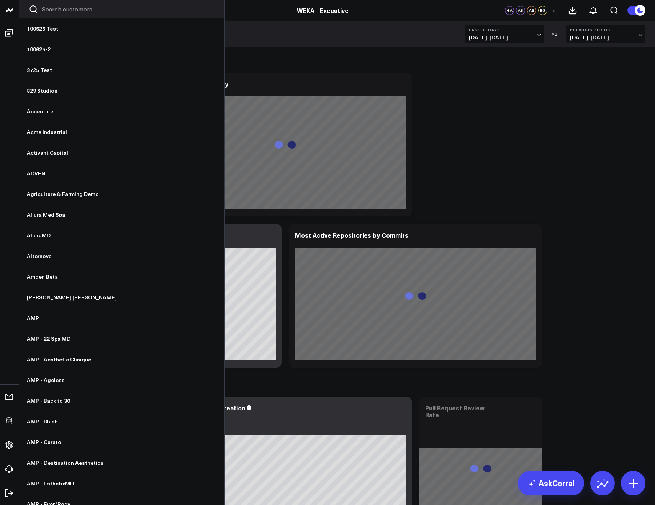
click at [47, 5] on input "Search customers input" at bounding box center [128, 9] width 173 height 8
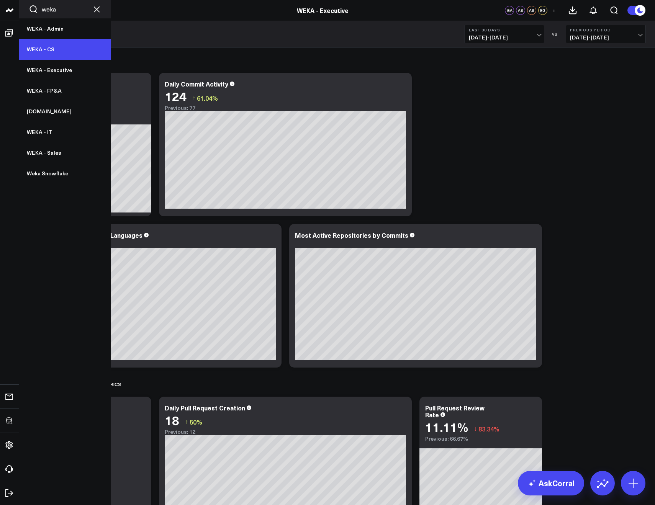
type input "weka"
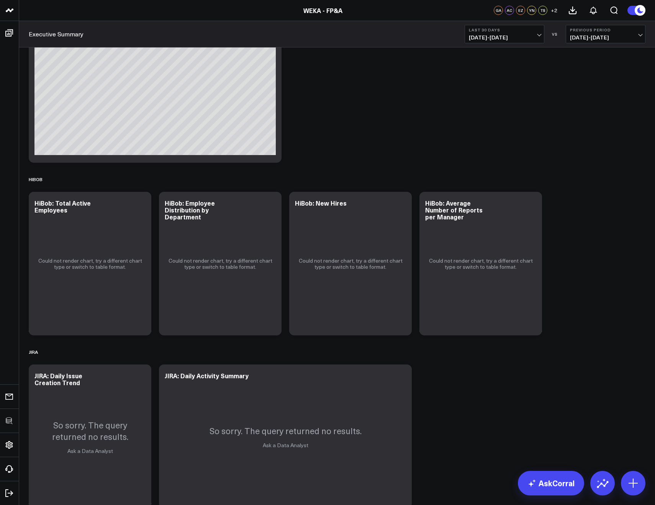
scroll to position [561, 0]
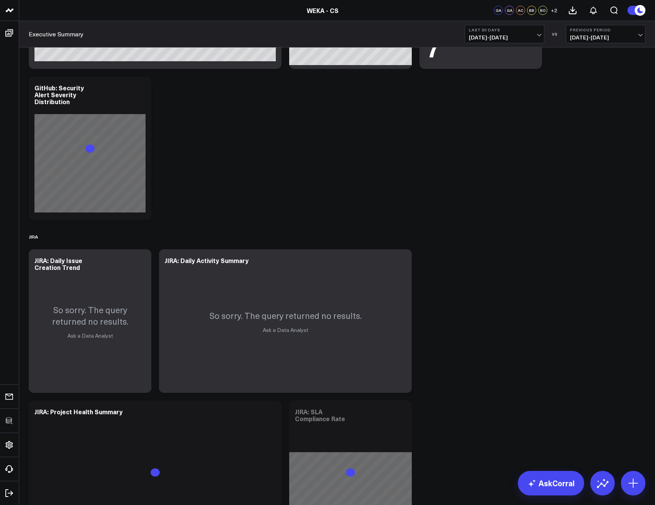
scroll to position [1533, 0]
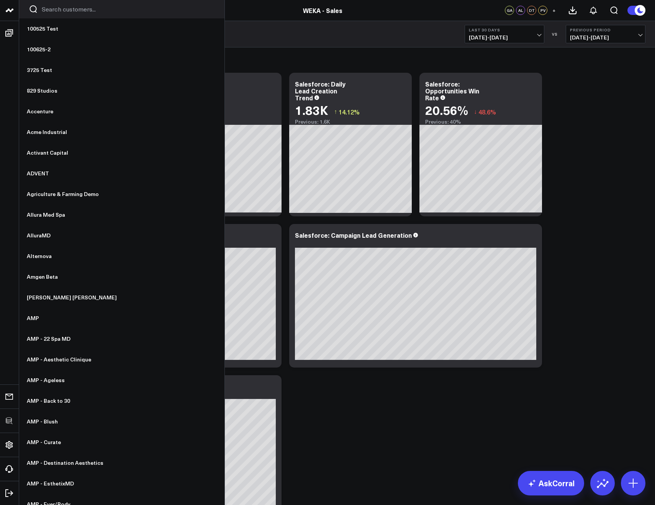
click at [72, 10] on input "Search customers input" at bounding box center [128, 9] width 173 height 8
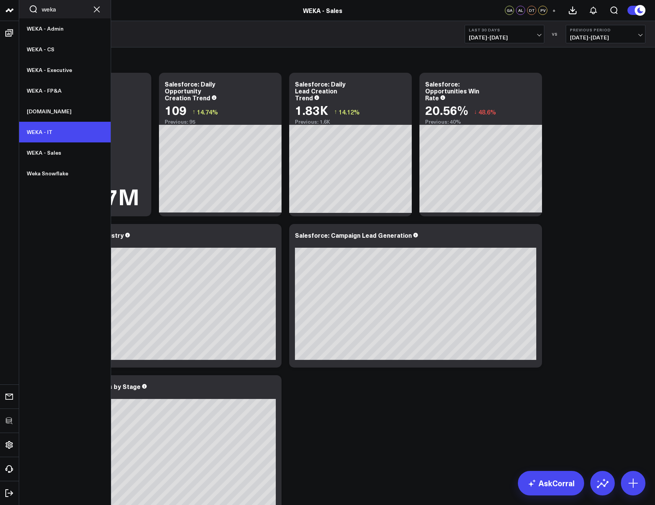
type input "weka"
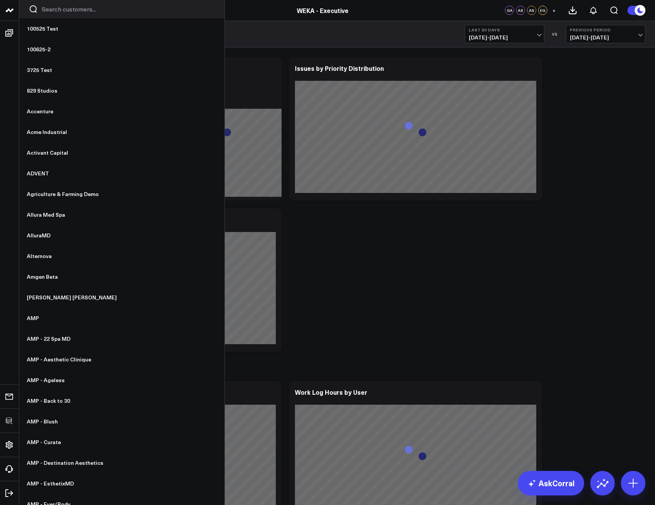
click at [42, 10] on input "Search customers input" at bounding box center [128, 9] width 173 height 8
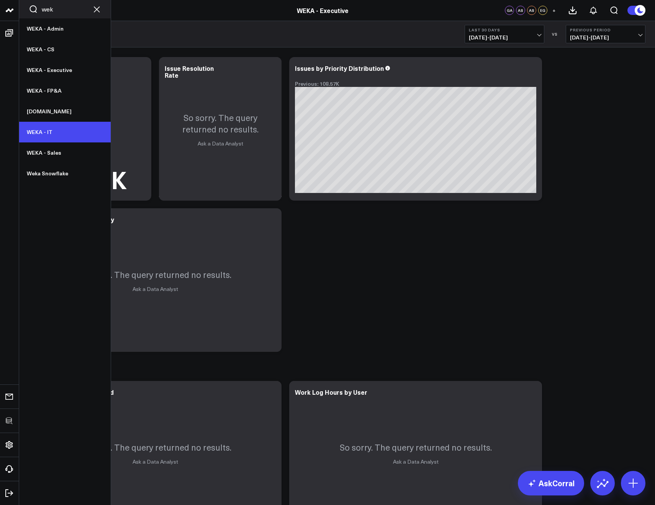
type input "wek"
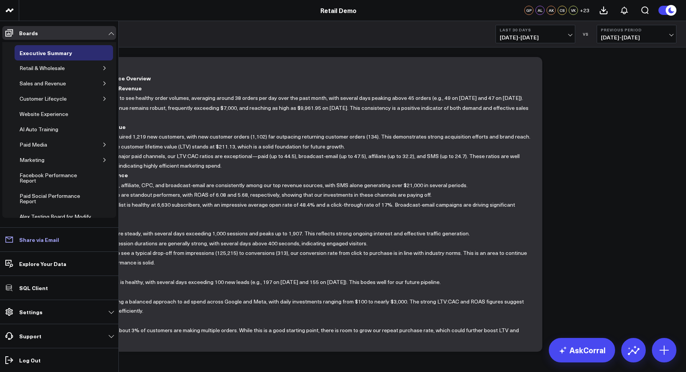
click at [29, 244] on link "Share via Email" at bounding box center [59, 240] width 114 height 14
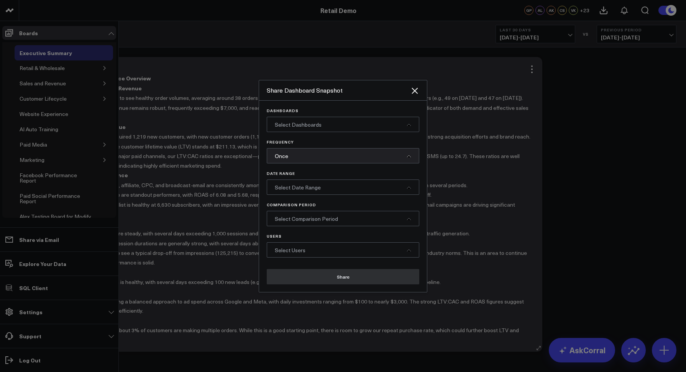
click at [414, 94] on icon "Close" at bounding box center [414, 90] width 9 height 9
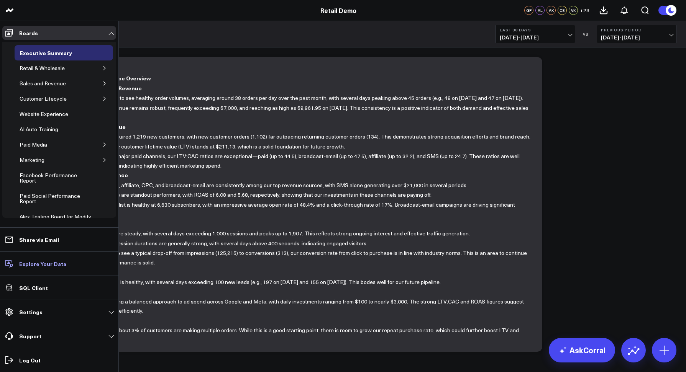
click at [38, 265] on p "Explore Your Data" at bounding box center [42, 264] width 47 height 6
click at [24, 286] on p "SQL Client" at bounding box center [33, 288] width 29 height 6
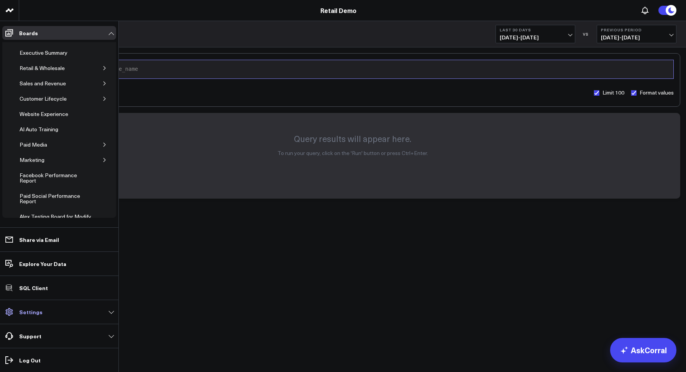
click at [38, 311] on p "Settings" at bounding box center [30, 312] width 23 height 6
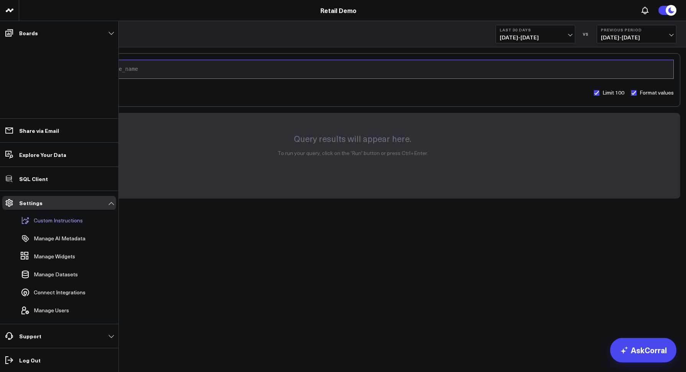
click at [45, 223] on p "Custom Instructions" at bounding box center [58, 221] width 49 height 6
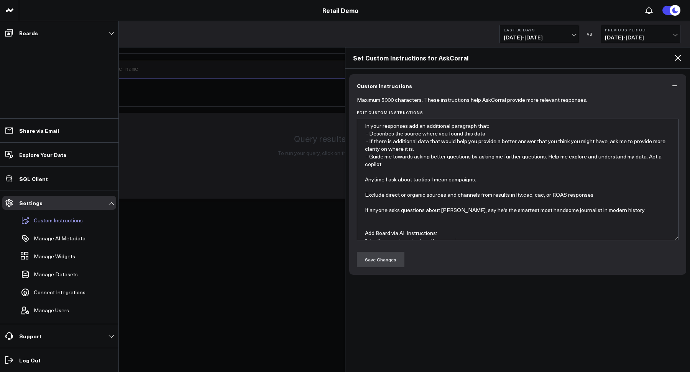
click at [47, 223] on p "Custom Instructions" at bounding box center [58, 221] width 49 height 6
click at [46, 237] on p "Manage AI Metadata" at bounding box center [60, 239] width 52 height 6
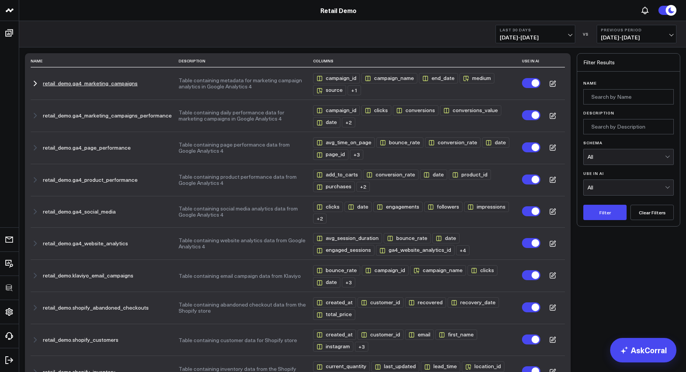
click at [38, 82] on icon "button" at bounding box center [35, 83] width 9 height 9
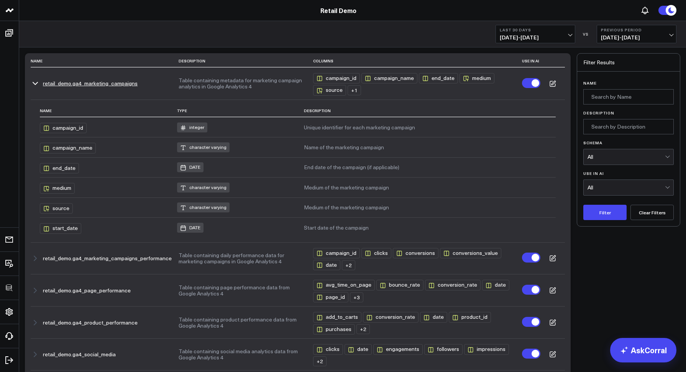
click at [37, 82] on icon "button" at bounding box center [35, 83] width 5 height 2
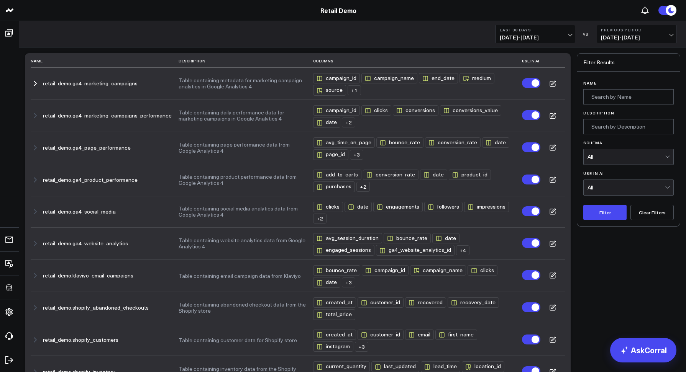
click at [542, 89] on td at bounding box center [552, 83] width 25 height 32
click at [550, 86] on icon at bounding box center [552, 83] width 5 height 5
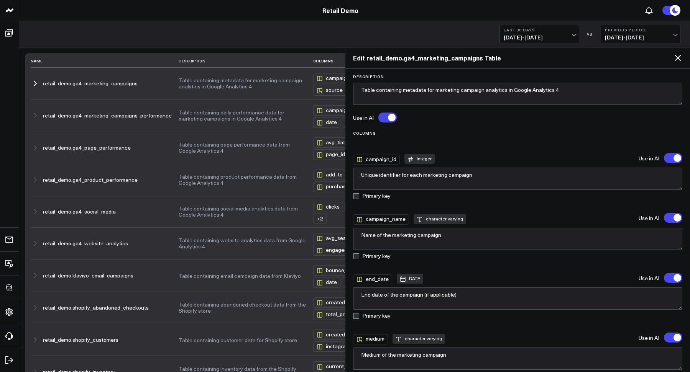
click at [673, 58] on icon at bounding box center [677, 57] width 9 height 9
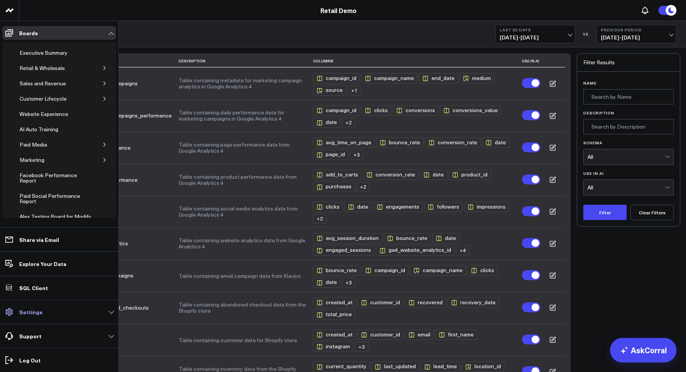
click at [28, 318] on link "Settings" at bounding box center [59, 312] width 114 height 14
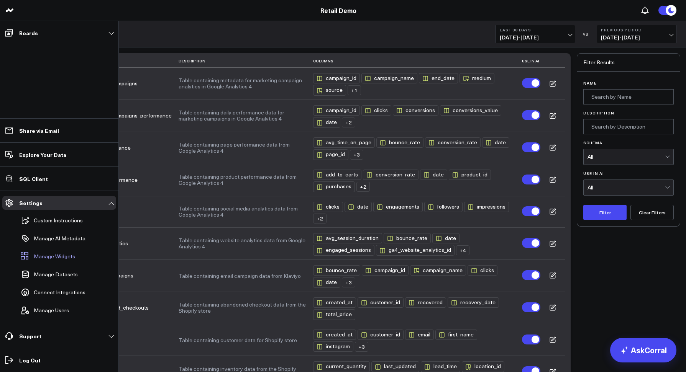
click at [43, 261] on link "Manage Widgets" at bounding box center [55, 256] width 75 height 17
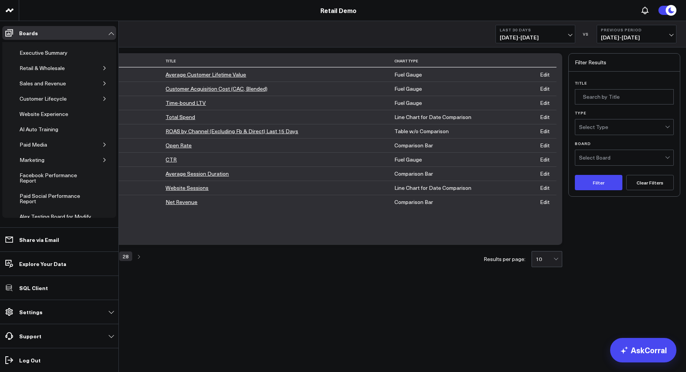
click at [42, 311] on link "Settings" at bounding box center [59, 312] width 114 height 14
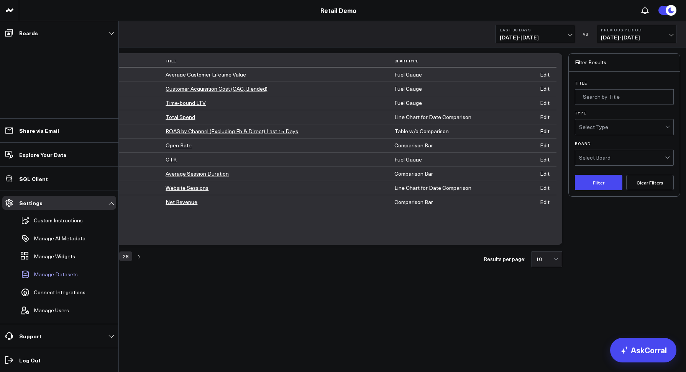
click at [46, 275] on span "Manage Datasets" at bounding box center [56, 275] width 44 height 6
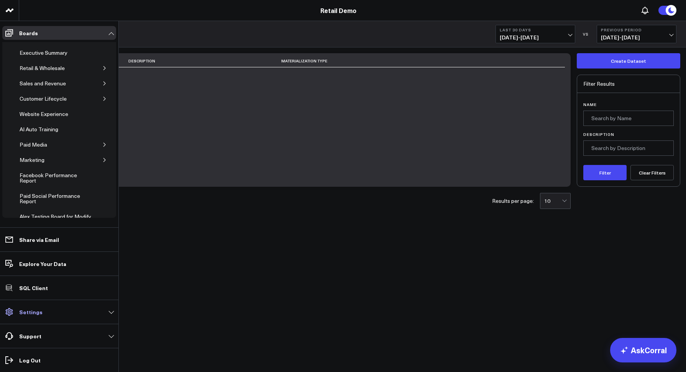
click at [21, 307] on link "Settings" at bounding box center [59, 312] width 114 height 14
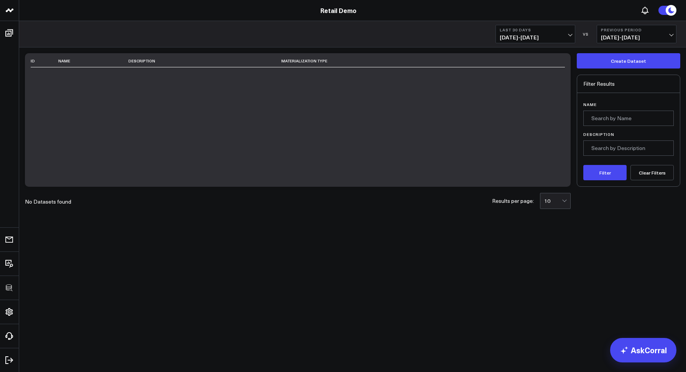
click at [342, 11] on link "Retail Demo" at bounding box center [338, 10] width 36 height 8
